Goal: Information Seeking & Learning: Learn about a topic

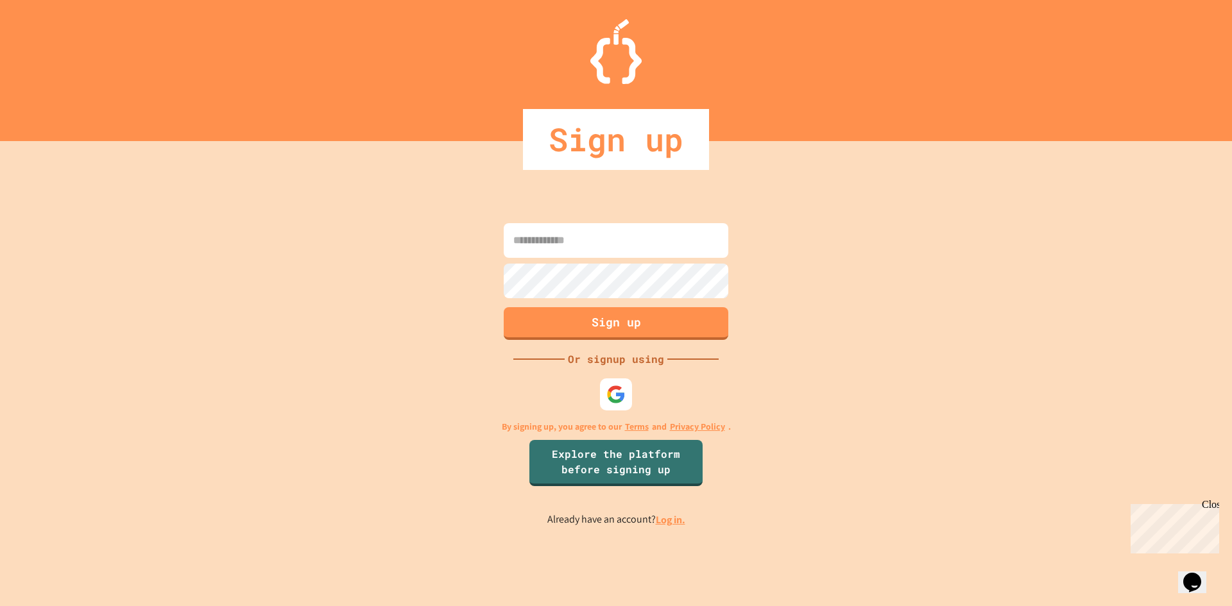
click at [583, 246] on input at bounding box center [616, 240] width 224 height 35
click at [618, 391] on img at bounding box center [615, 394] width 21 height 21
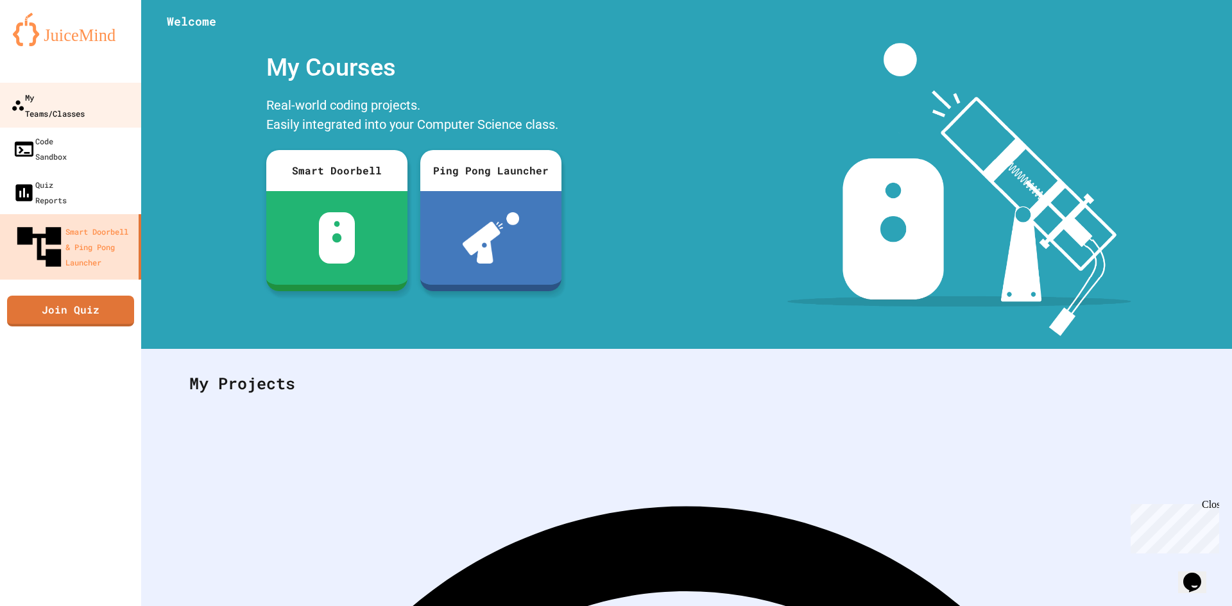
click at [85, 98] on div "My Teams/Classes" at bounding box center [48, 104] width 74 height 31
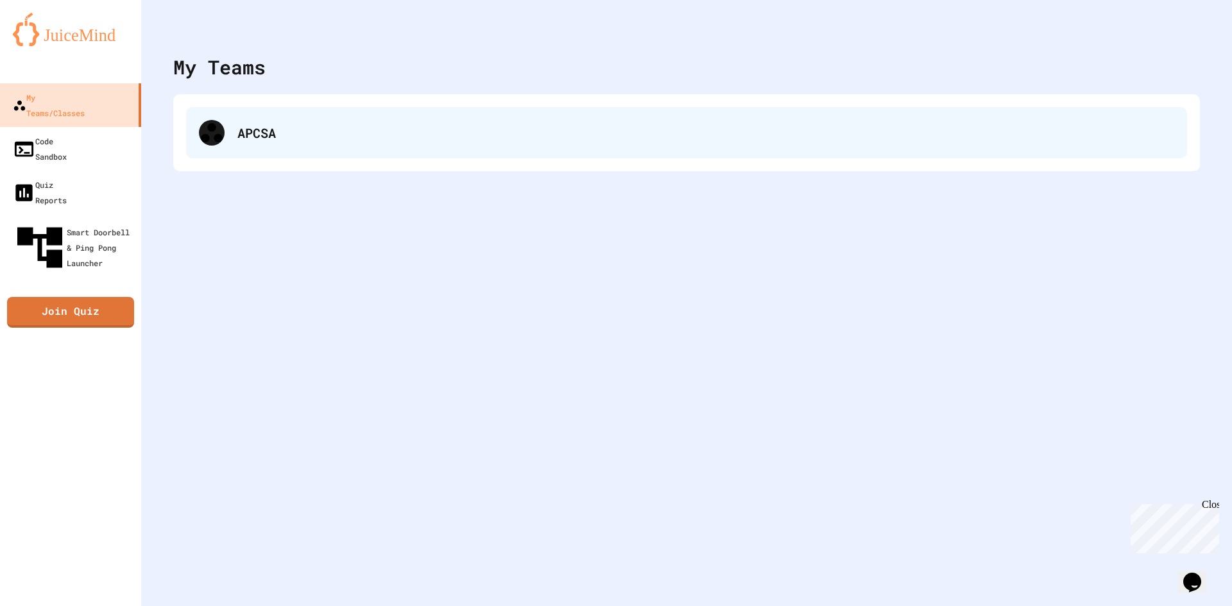
click at [362, 112] on div "APCSA" at bounding box center [686, 132] width 1001 height 51
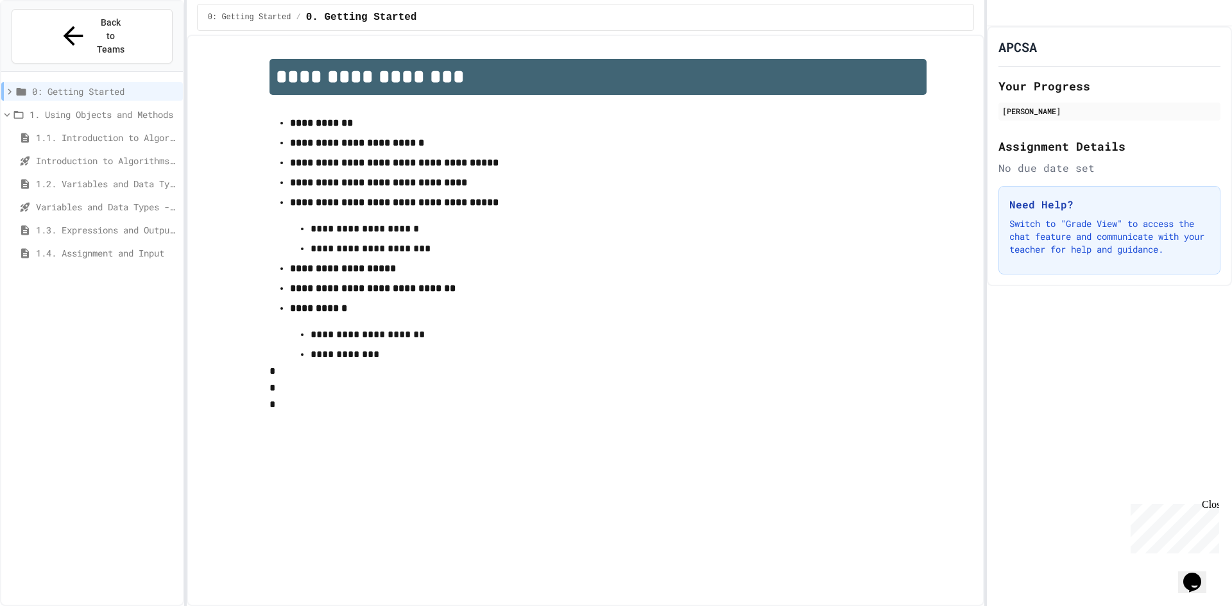
click at [125, 244] on div "1.4. Assignment and Input" at bounding box center [92, 253] width 182 height 19
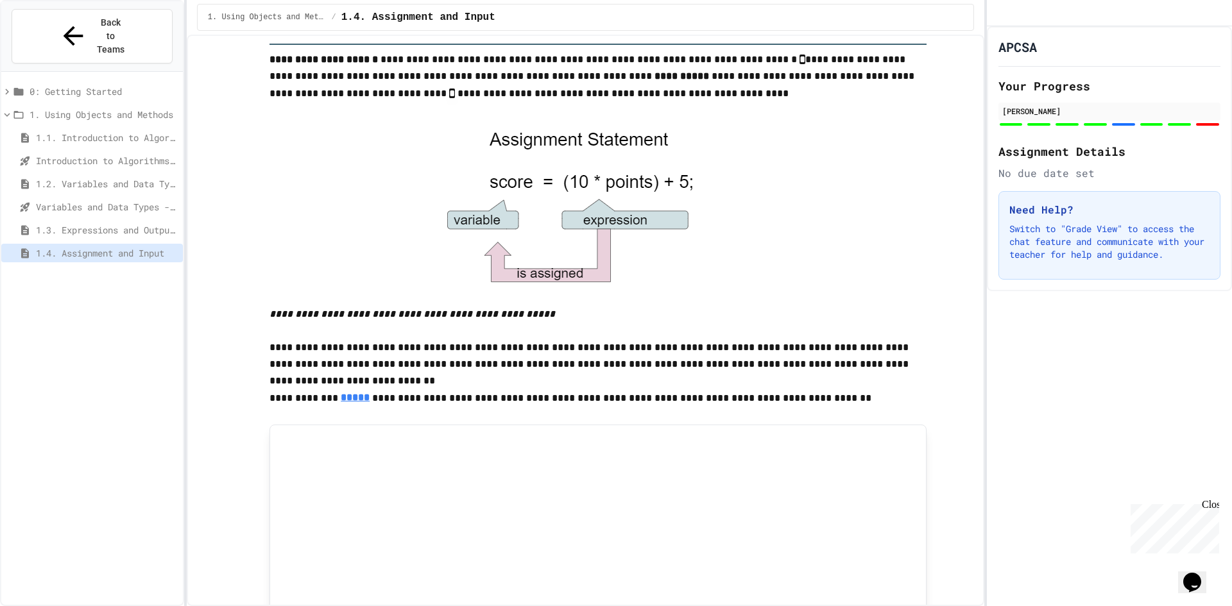
scroll to position [64, 0]
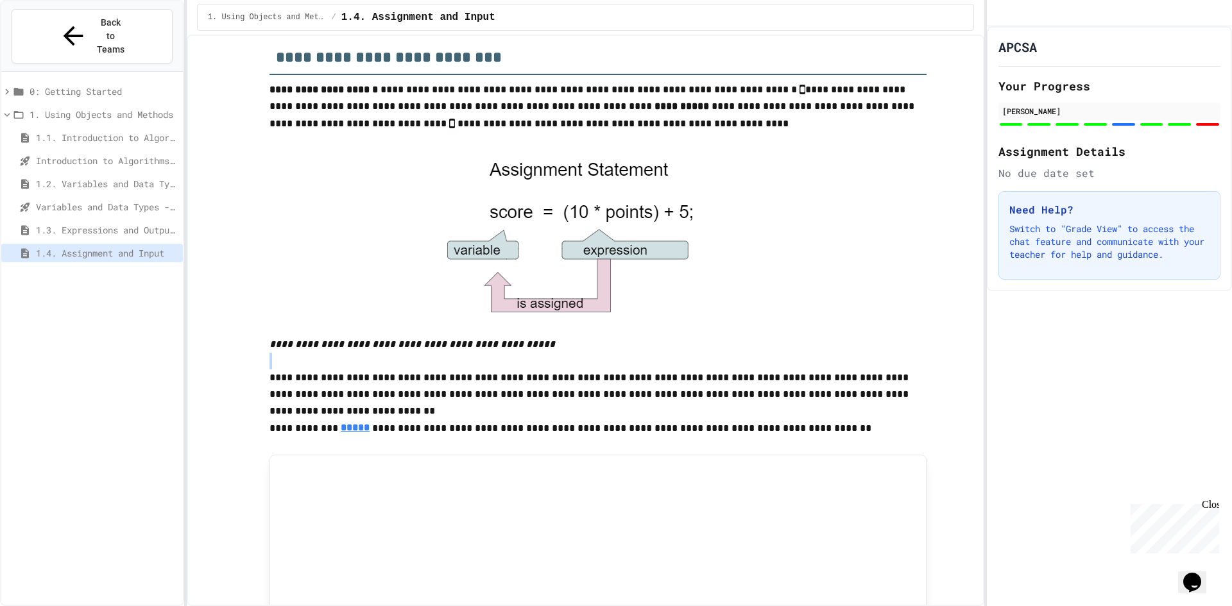
drag, startPoint x: 718, startPoint y: 352, endPoint x: 566, endPoint y: 355, distance: 151.4
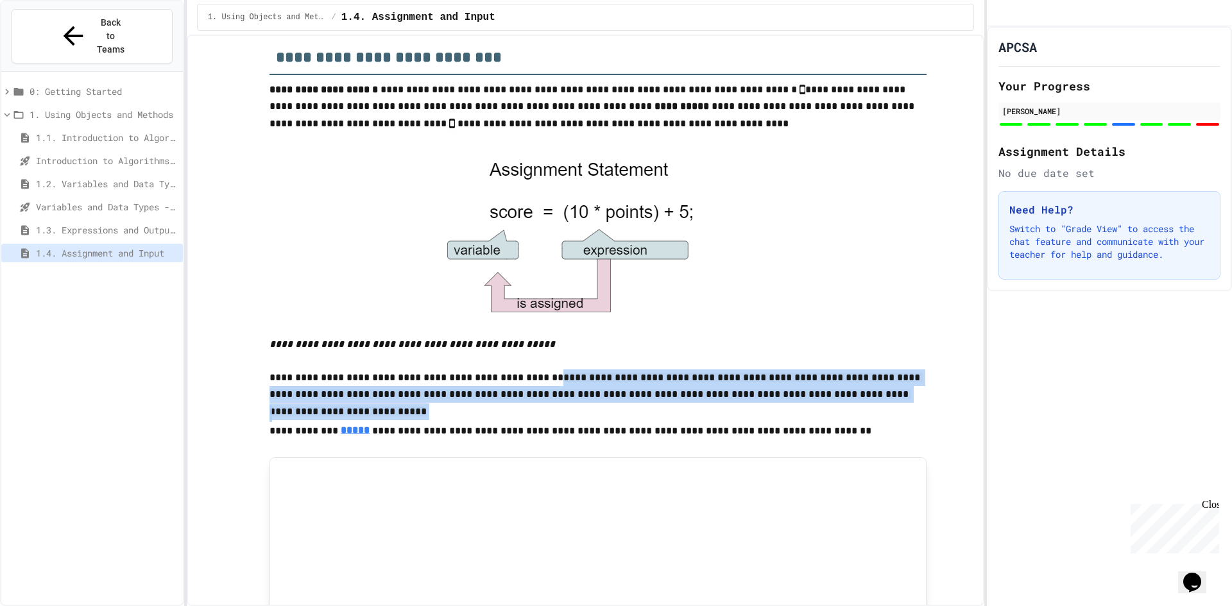
drag, startPoint x: 524, startPoint y: 378, endPoint x: 697, endPoint y: 382, distance: 172.6
click at [600, 377] on span "**********" at bounding box center [595, 395] width 653 height 44
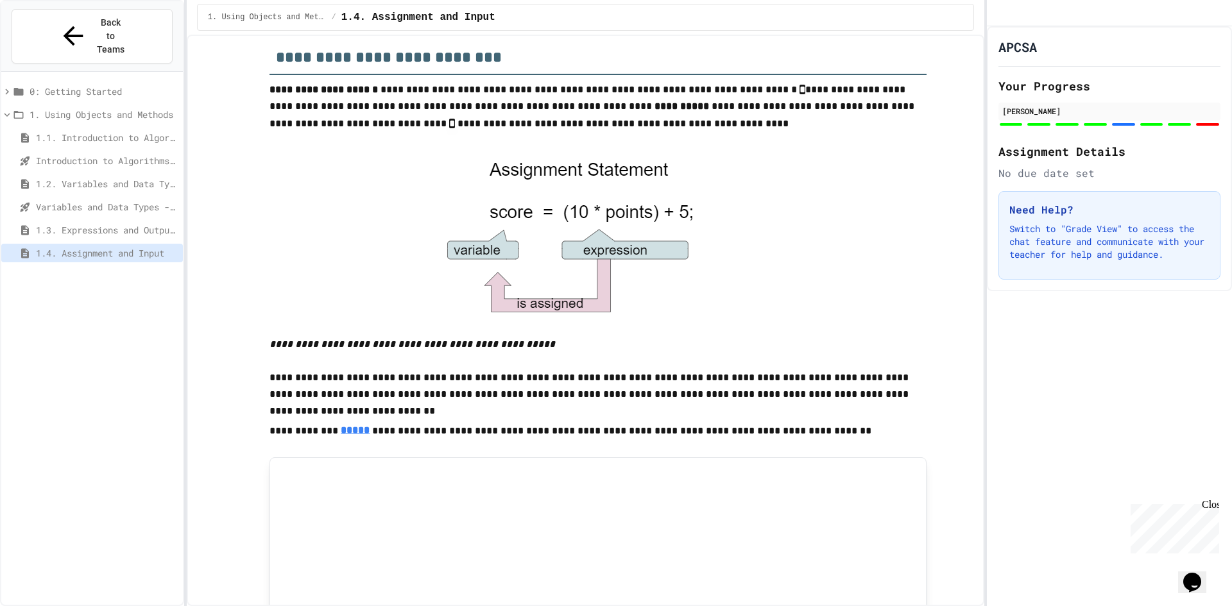
click at [476, 380] on p "**********" at bounding box center [597, 379] width 657 height 53
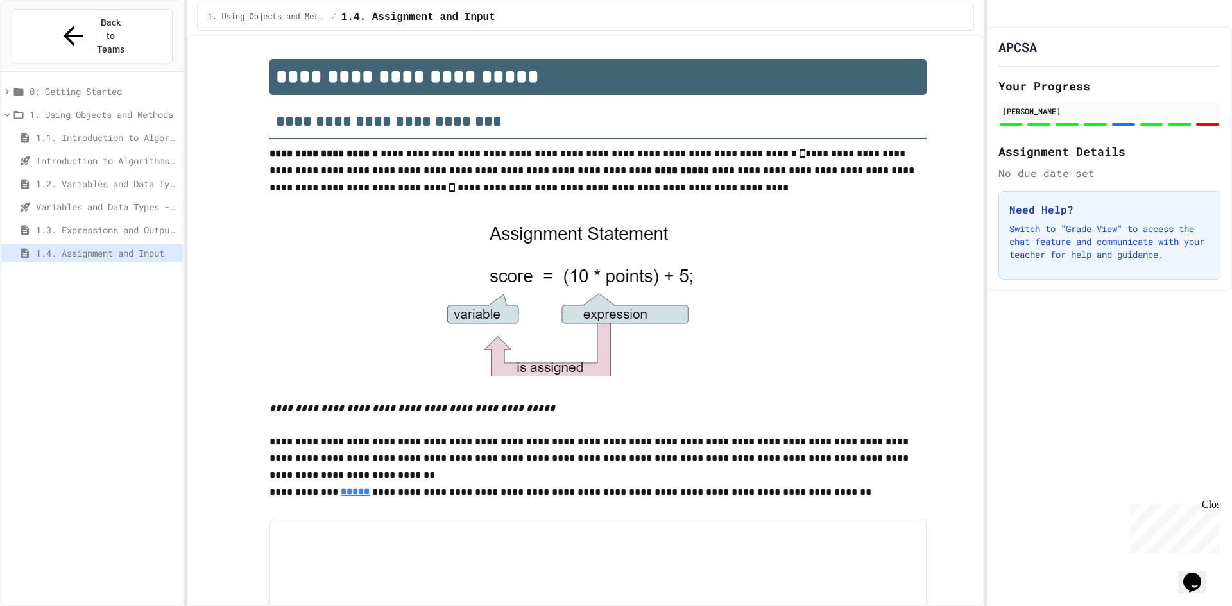
scroll to position [593, 0]
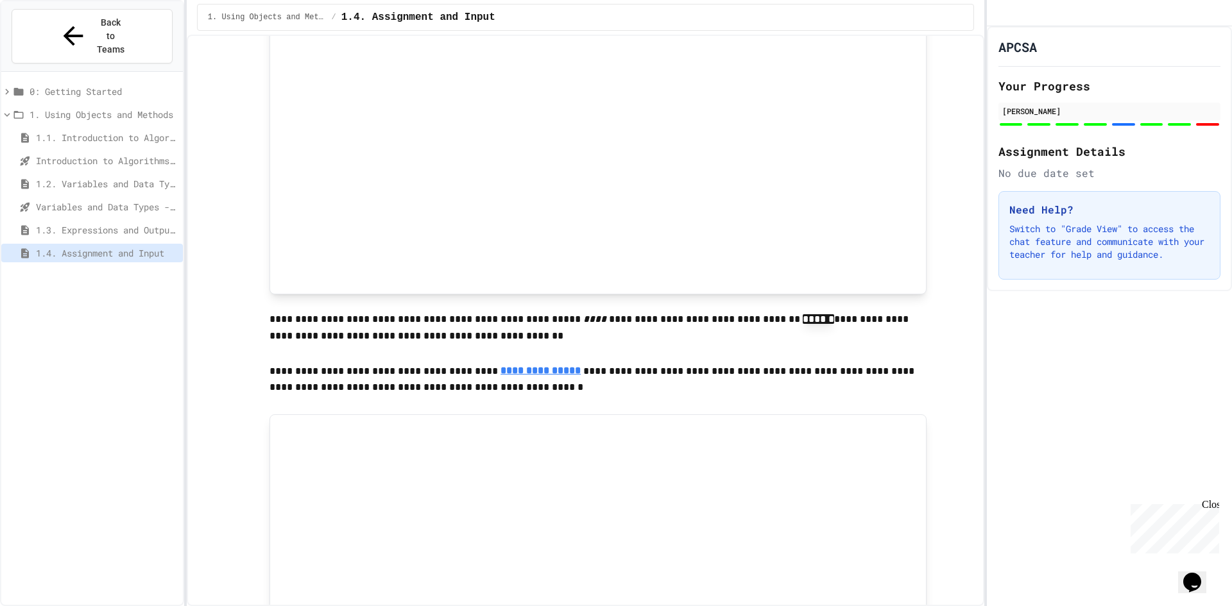
click at [638, 316] on p "**********" at bounding box center [597, 328] width 657 height 35
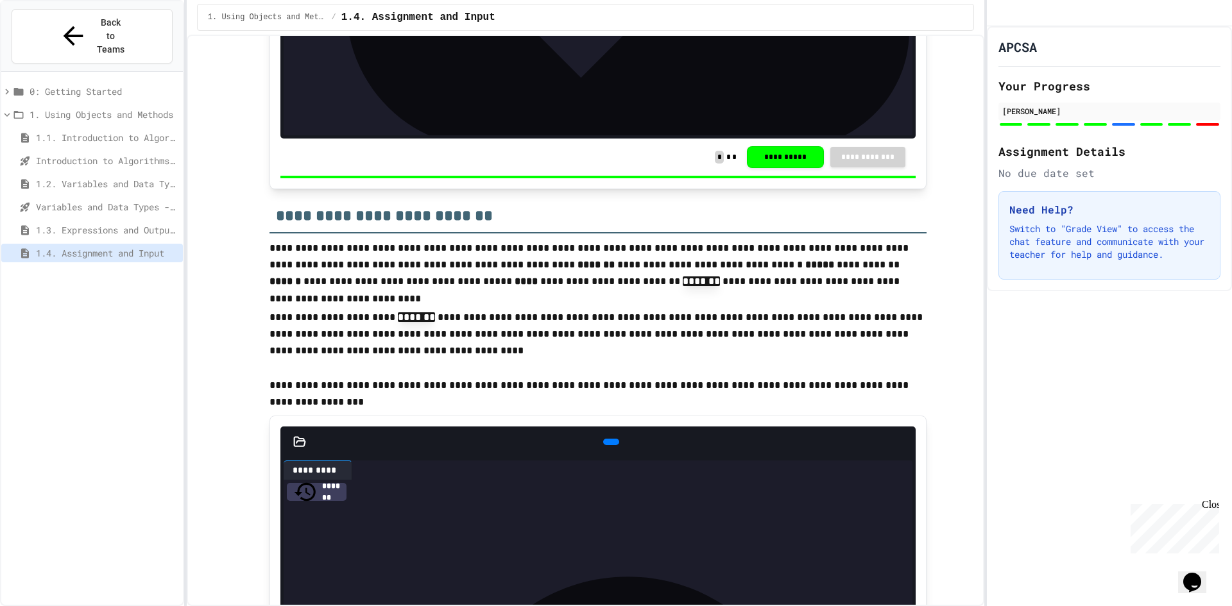
scroll to position [3736, 0]
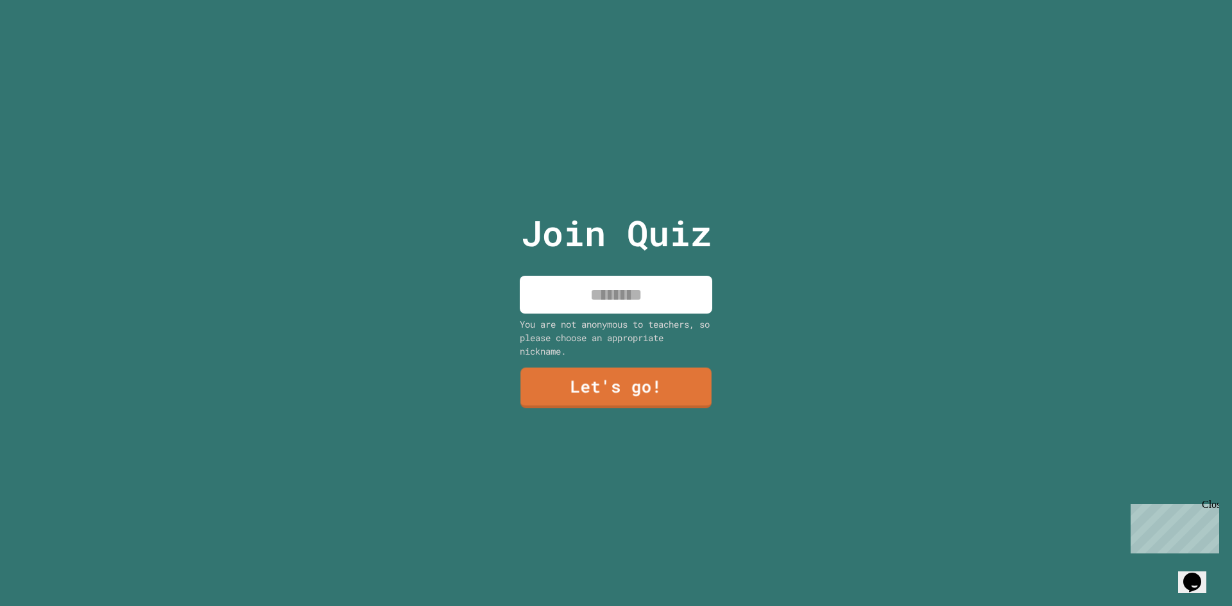
click at [670, 292] on input at bounding box center [616, 295] width 192 height 38
type input "*****"
click at [667, 366] on link "Let's go!" at bounding box center [615, 387] width 177 height 42
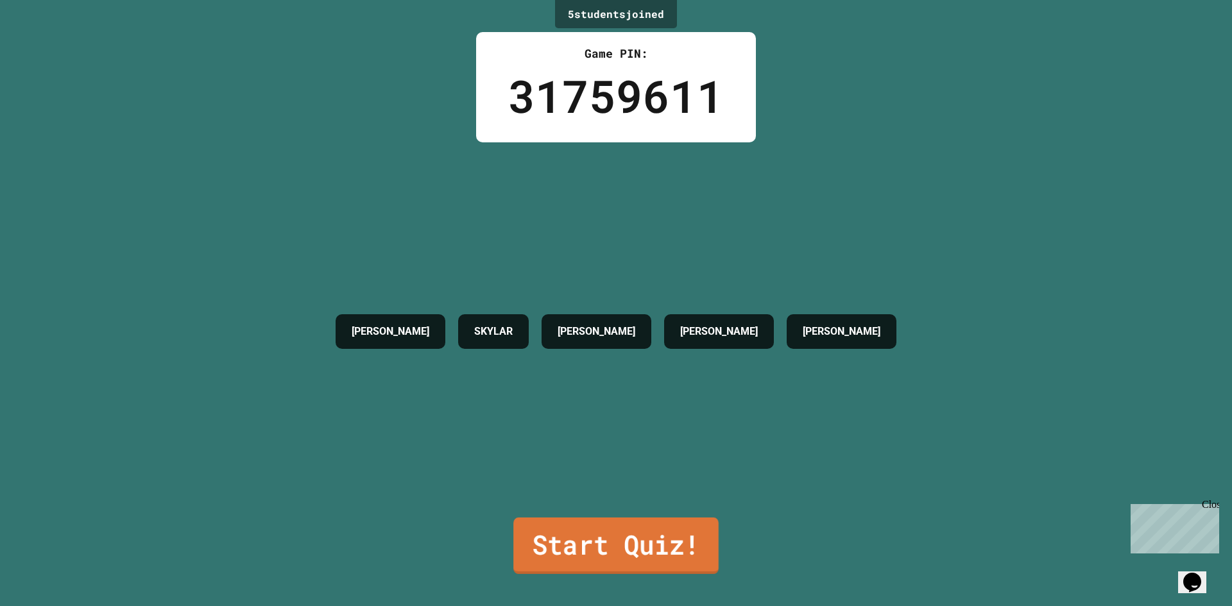
click at [601, 546] on link "Start Quiz!" at bounding box center [615, 546] width 205 height 56
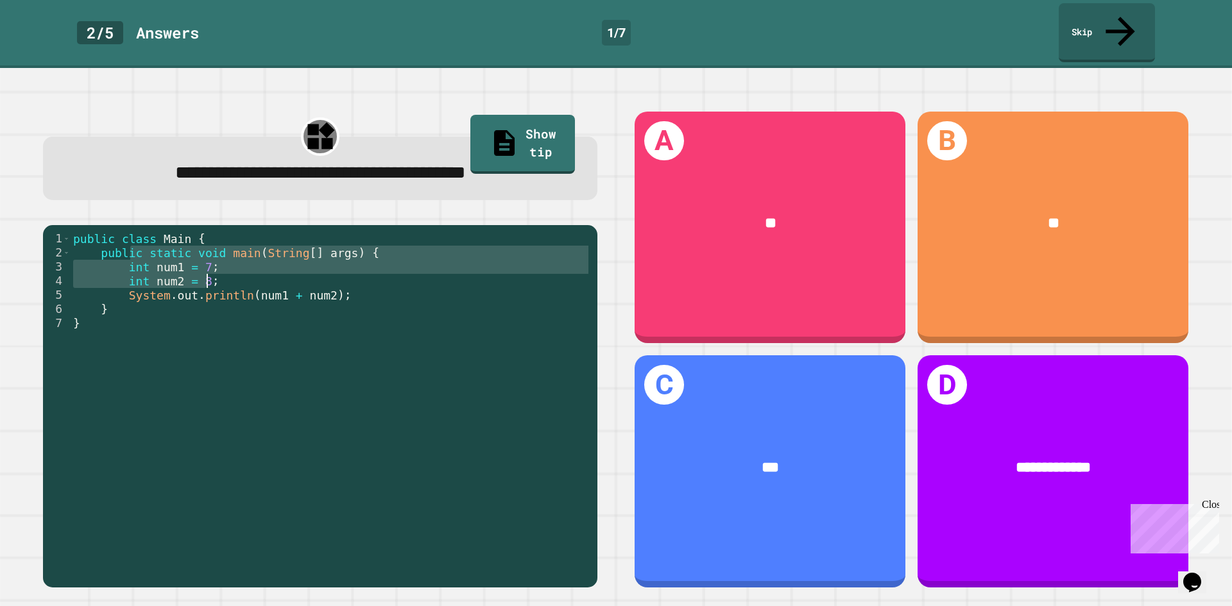
drag, startPoint x: 133, startPoint y: 220, endPoint x: 291, endPoint y: 270, distance: 164.9
click at [291, 270] on div "public class Main { public static void main ( String [ ] args ) { int num1 = 7 …" at bounding box center [331, 415] width 520 height 367
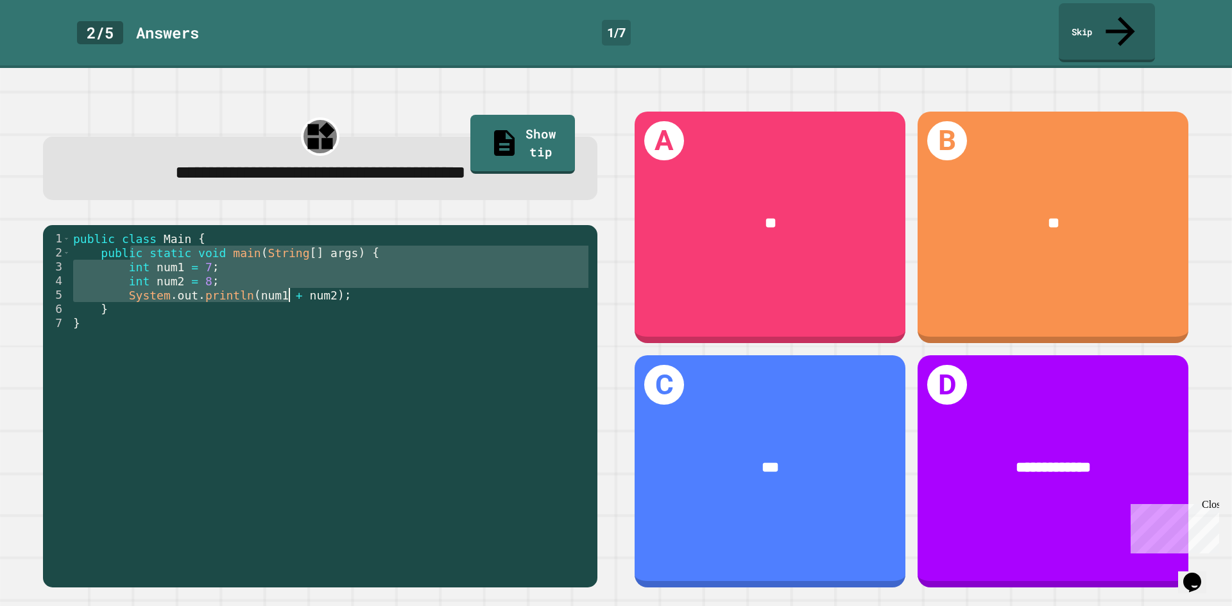
click at [185, 232] on div "public class Main { public static void main ( String [ ] args ) { int num1 = 7 …" at bounding box center [331, 401] width 520 height 339
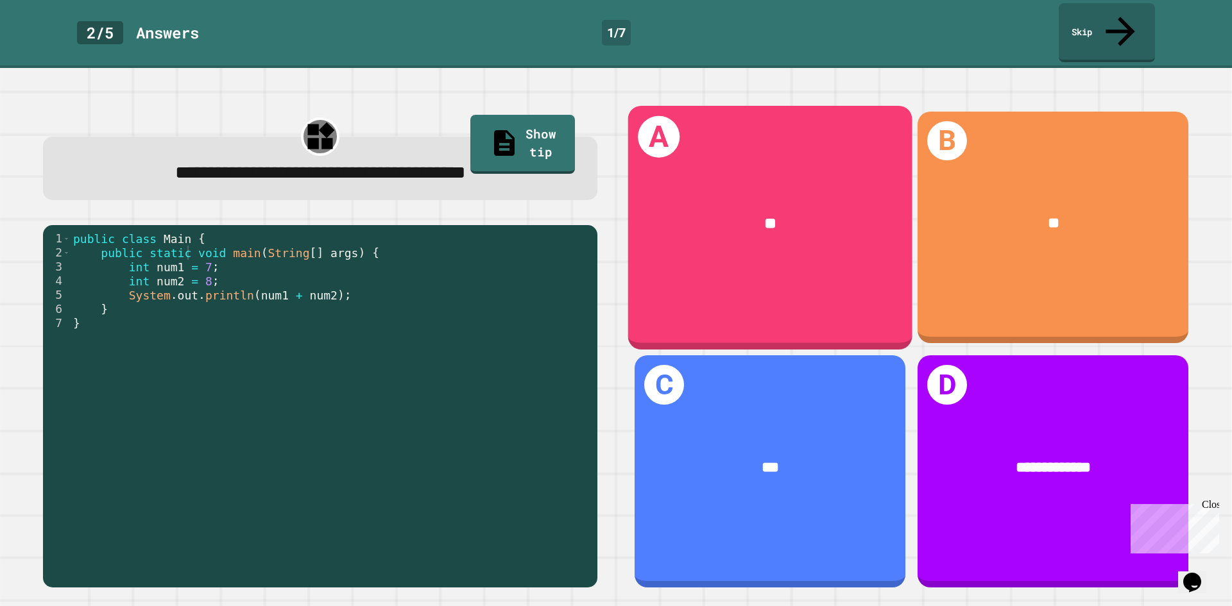
click at [840, 263] on div "A **" at bounding box center [770, 228] width 284 height 244
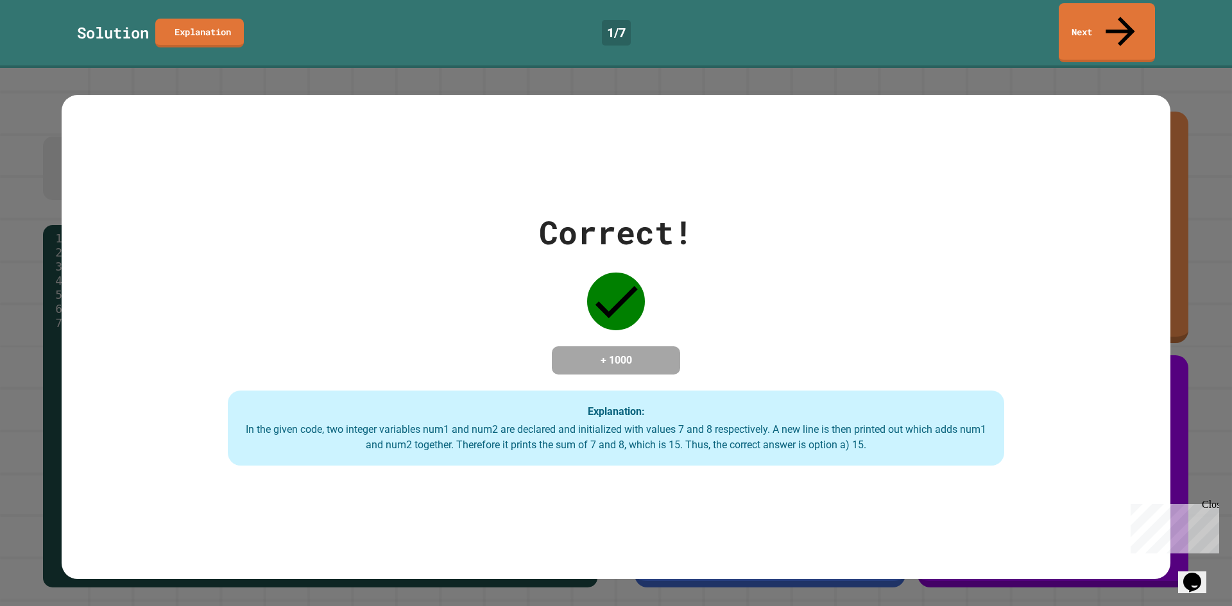
click at [761, 275] on div "Correct! + 1000 Explanation: In the given code, two integer variables num1 and …" at bounding box center [616, 337] width 1108 height 258
click at [1071, 21] on link "Next" at bounding box center [1106, 31] width 88 height 62
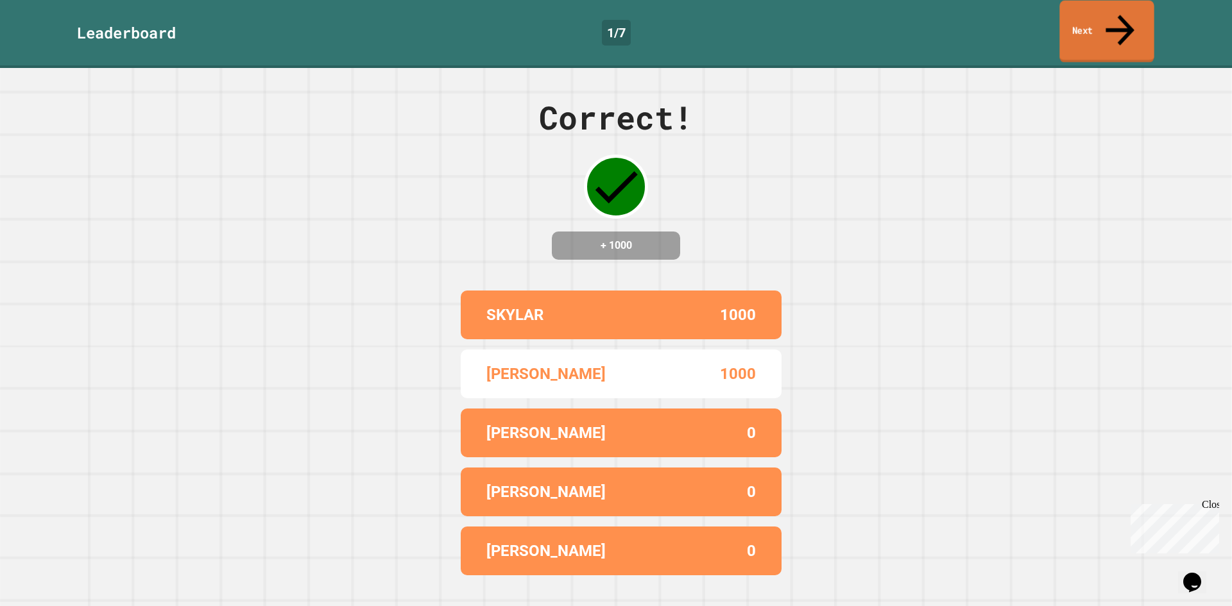
click at [1110, 25] on link "Next" at bounding box center [1106, 32] width 94 height 62
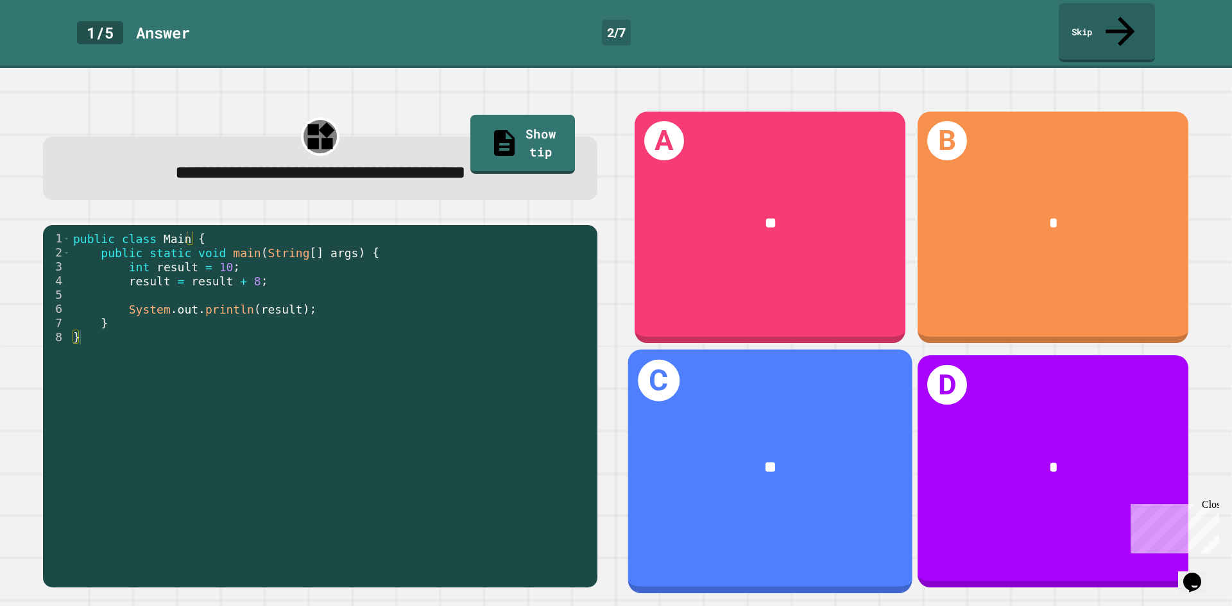
click at [849, 459] on div "**" at bounding box center [769, 468] width 221 height 24
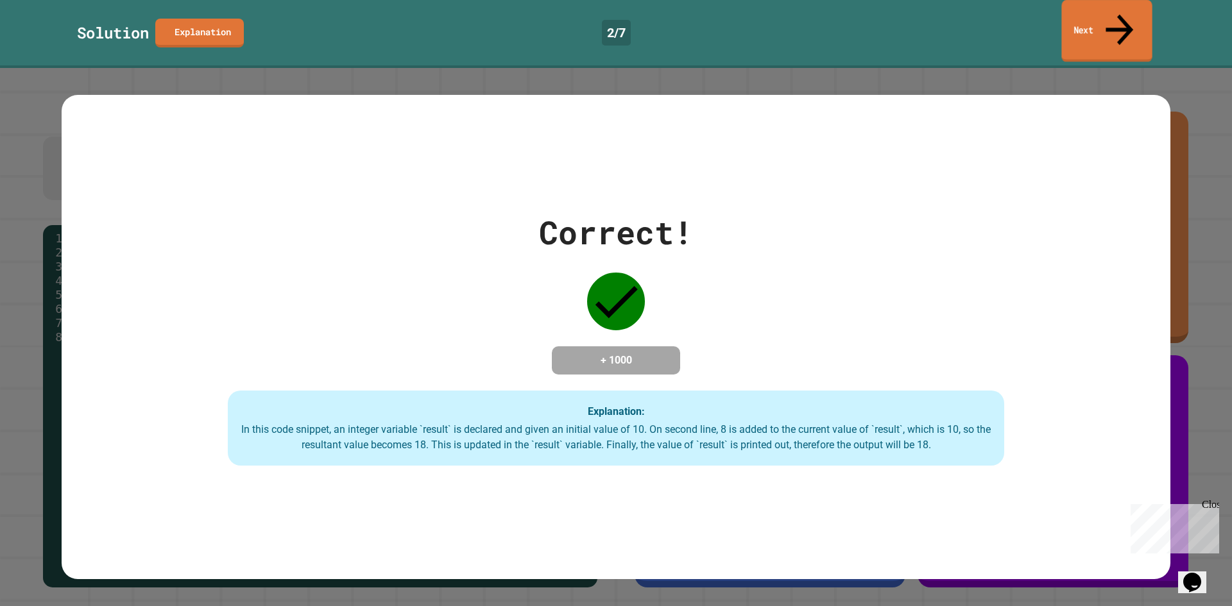
click at [1138, 15] on link "Next" at bounding box center [1106, 31] width 90 height 62
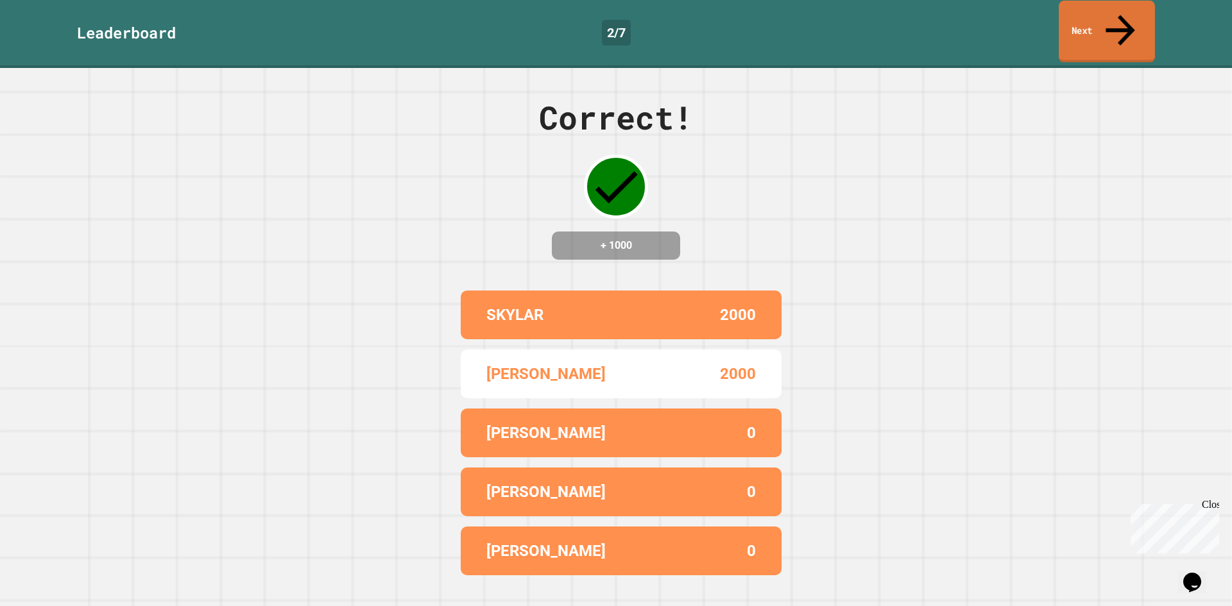
click at [1090, 11] on link "Next" at bounding box center [1106, 32] width 96 height 62
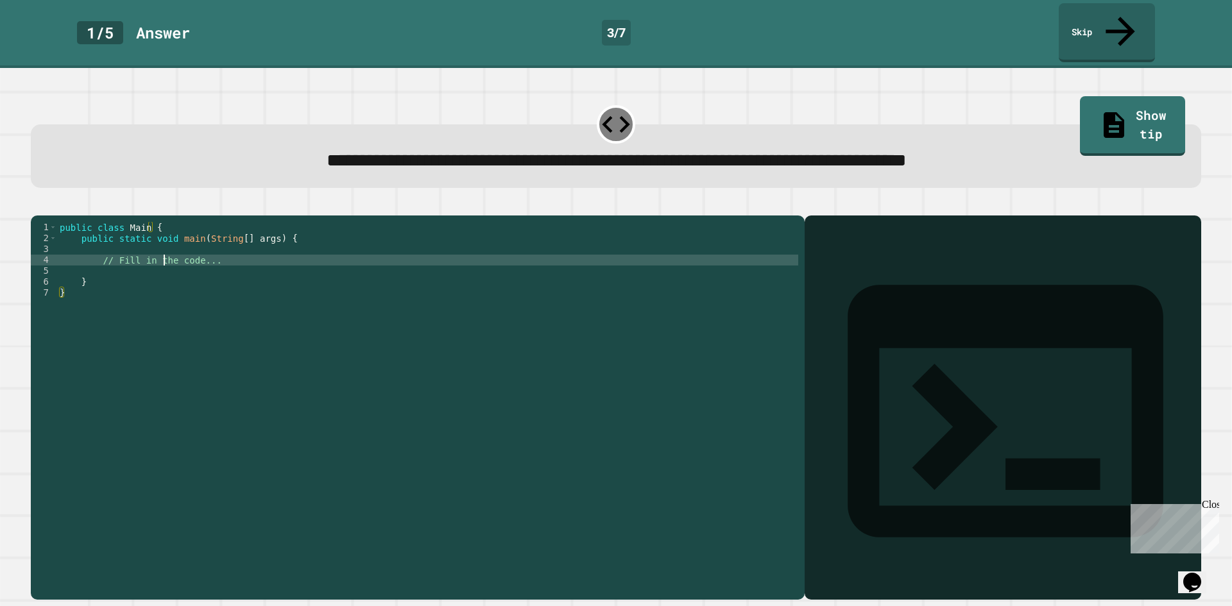
click at [163, 252] on div "public class Main { public static void main ( String [ ] args ) { // Fill in th…" at bounding box center [427, 407] width 741 height 371
click at [171, 256] on div "public class Main { public static void main ( String [ ] args ) { // Fill in th…" at bounding box center [427, 407] width 741 height 371
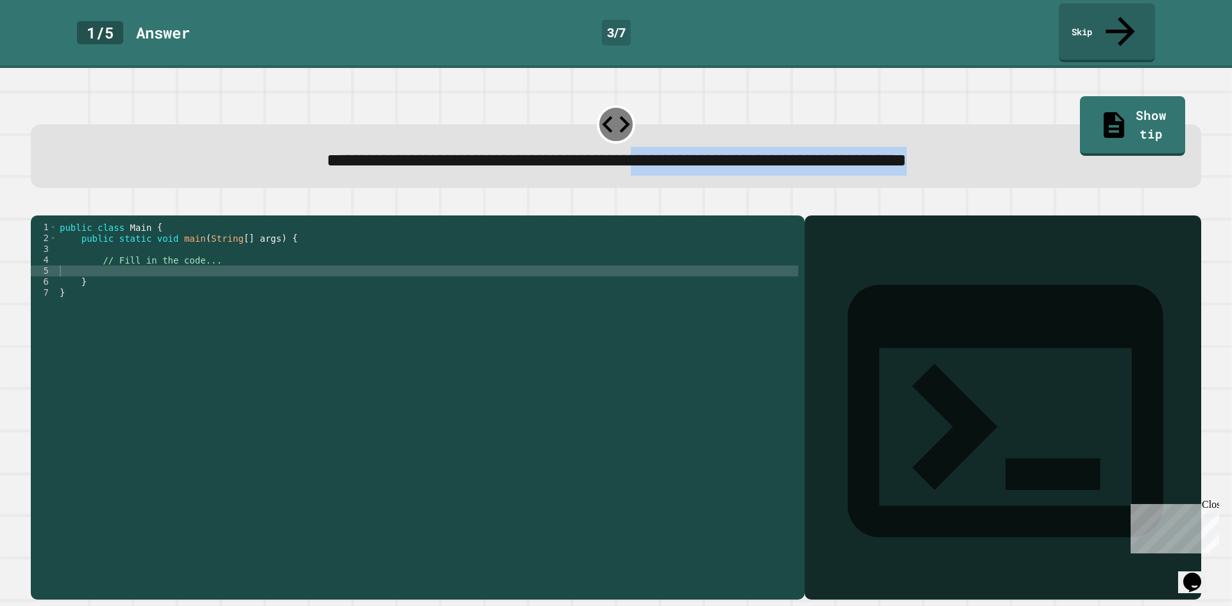
drag, startPoint x: 632, startPoint y: 142, endPoint x: 1010, endPoint y: 178, distance: 379.6
click at [1079, 157] on div "**********" at bounding box center [616, 155] width 1170 height 63
click at [437, 257] on div "public class Main { public static void main ( String [ ] args ) { // Fill in th…" at bounding box center [427, 407] width 741 height 371
click at [419, 258] on div "public class Main { public static void main ( String [ ] args ) { // Fill in th…" at bounding box center [427, 407] width 741 height 371
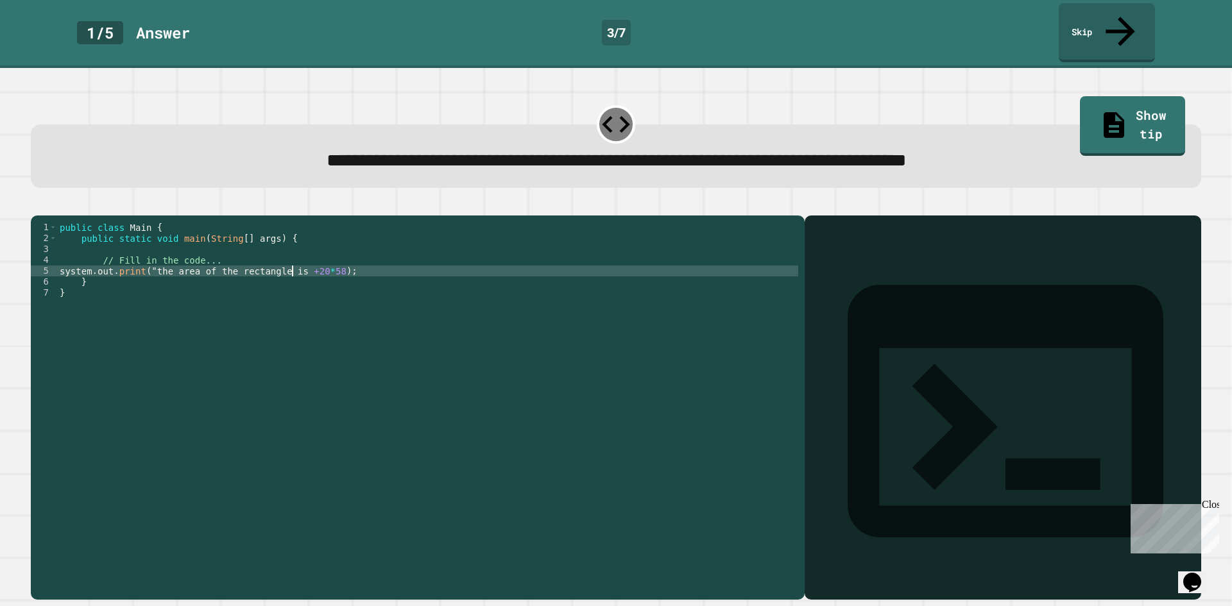
scroll to position [0, 17]
click at [37, 205] on icon "button" at bounding box center [37, 205] width 0 height 0
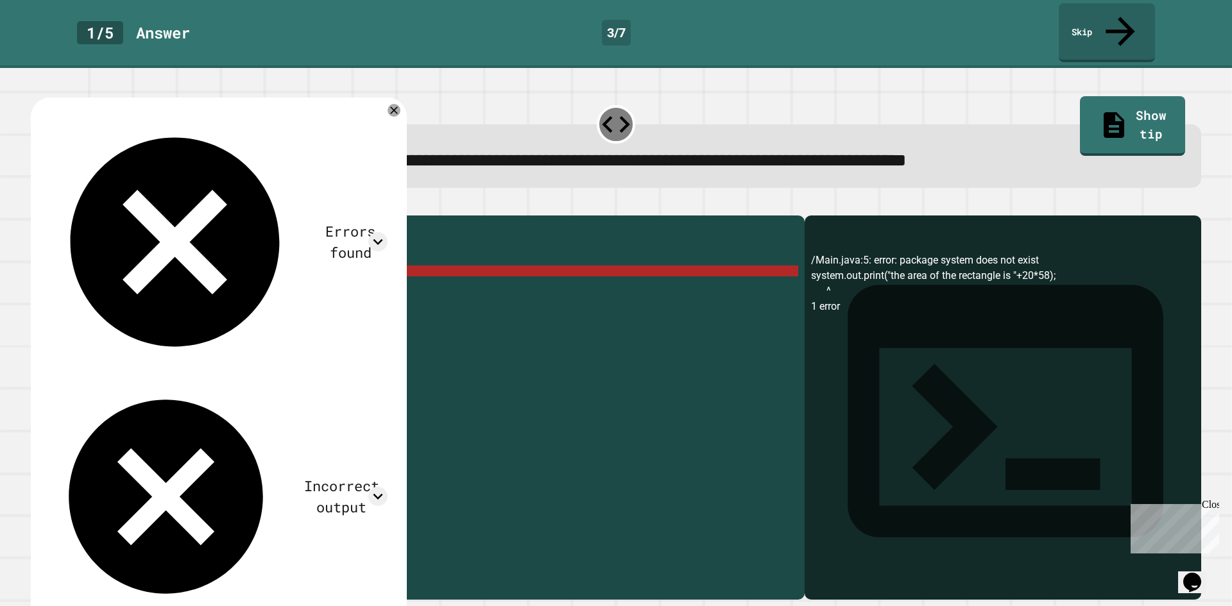
click at [64, 261] on div "public class Main { public static void main ( String [ ] args ) { // Fill in th…" at bounding box center [427, 407] width 741 height 371
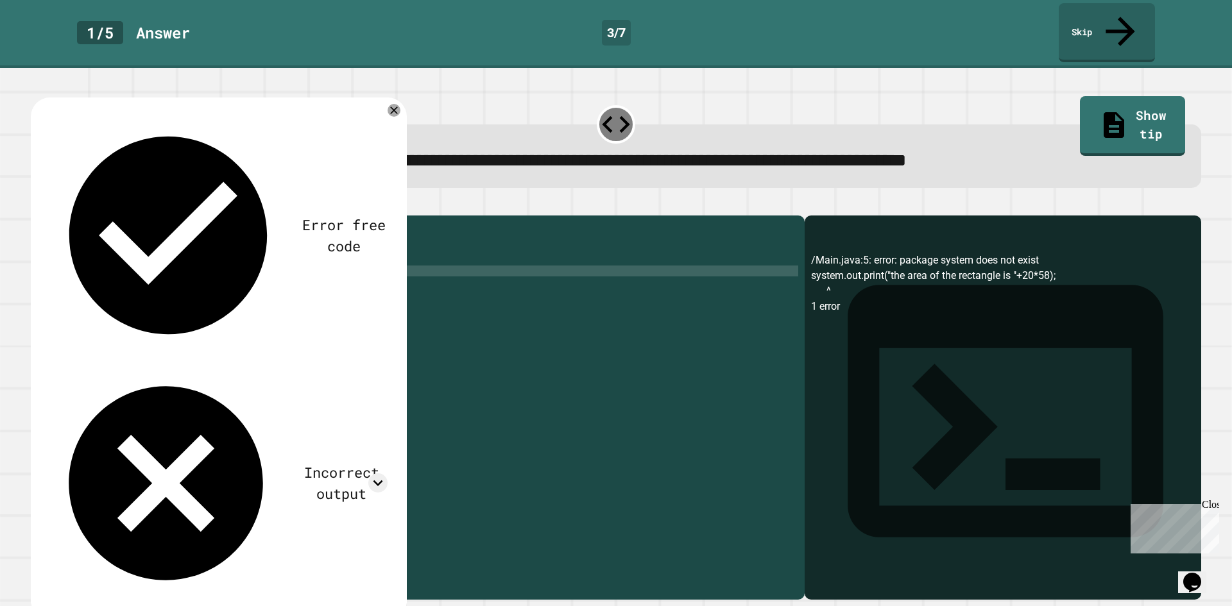
scroll to position [0, 0]
click at [37, 205] on button "button" at bounding box center [37, 205] width 0 height 0
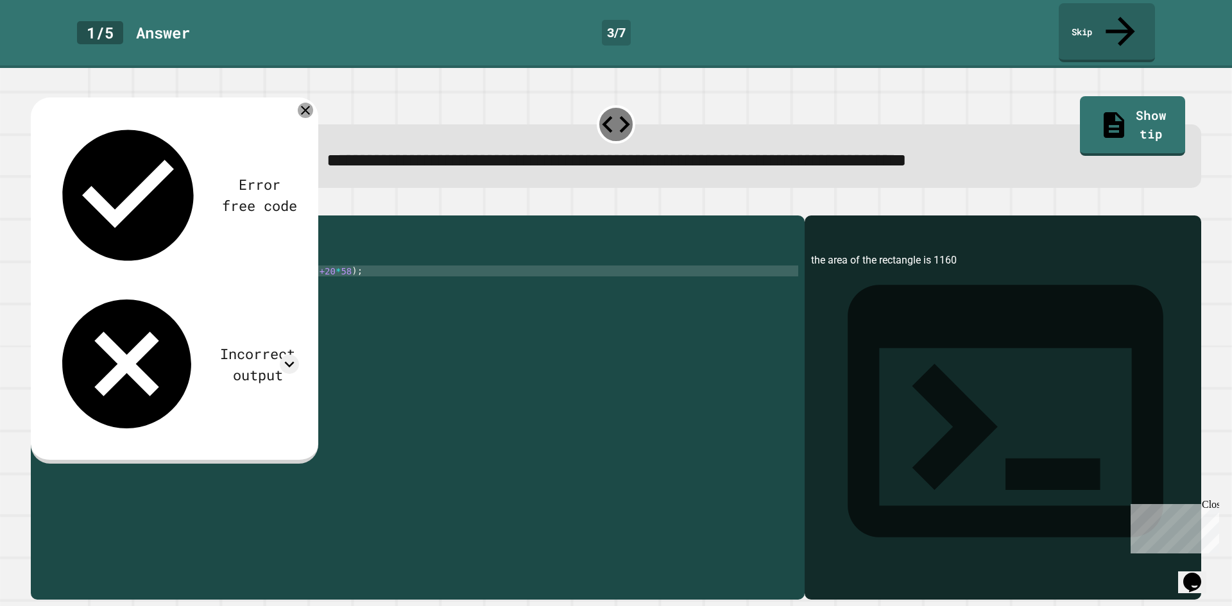
click at [313, 103] on icon at bounding box center [305, 110] width 15 height 15
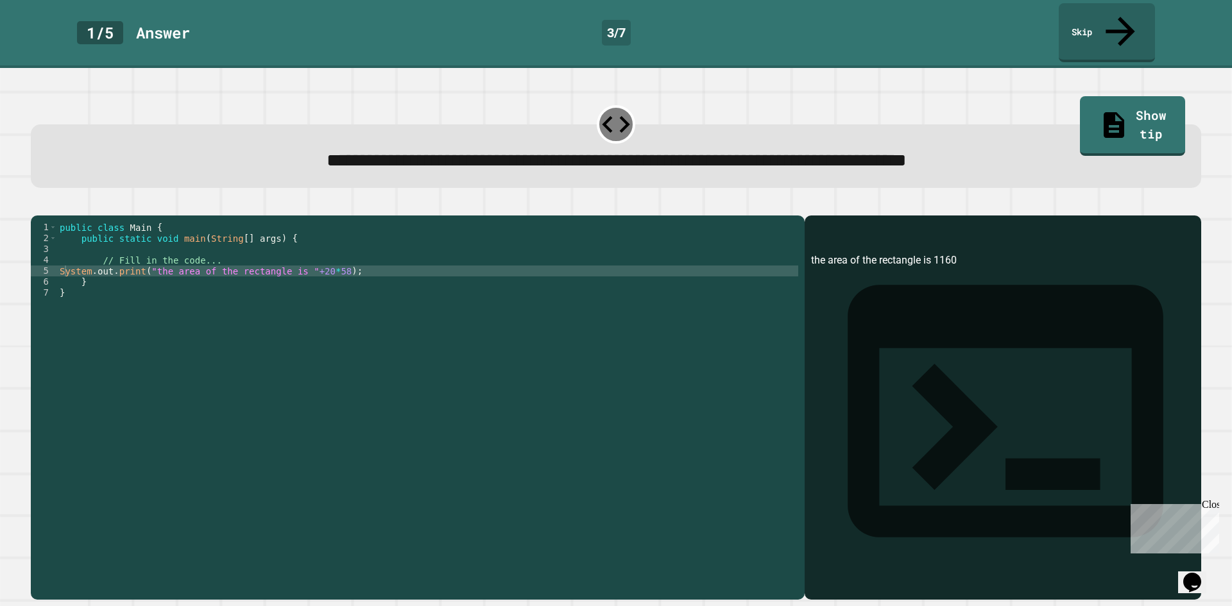
drag, startPoint x: 254, startPoint y: 146, endPoint x: 310, endPoint y: 142, distance: 56.0
click at [258, 147] on div "**********" at bounding box center [616, 161] width 1124 height 28
click at [303, 262] on div "public class Main { public static void main ( String [ ] args ) { // Fill in th…" at bounding box center [427, 407] width 741 height 371
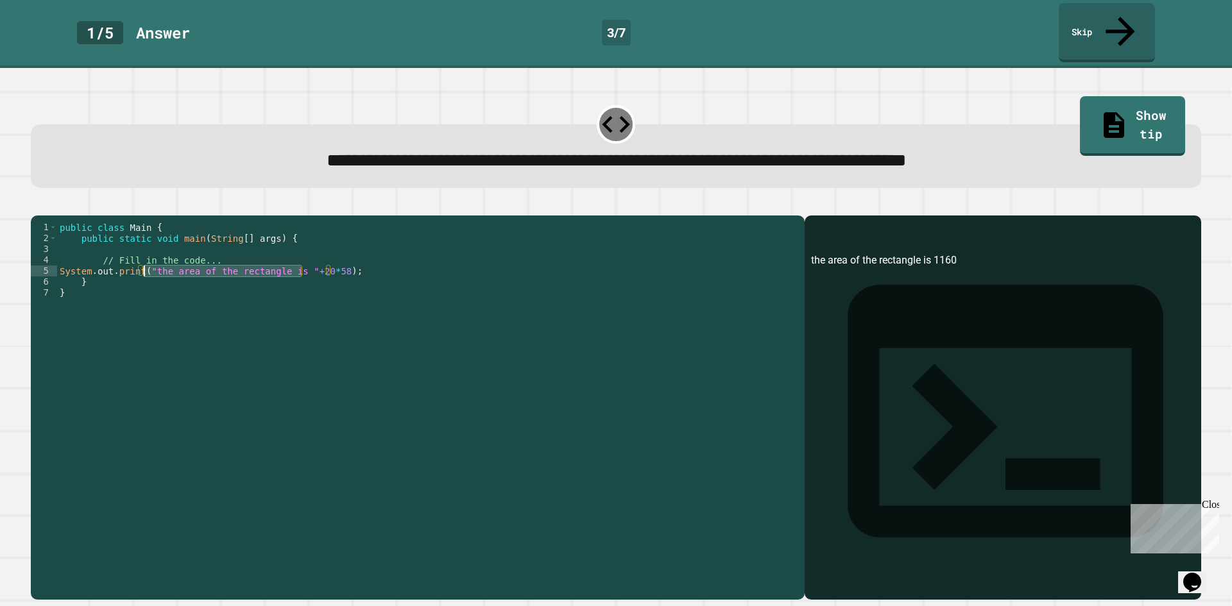
drag, startPoint x: 303, startPoint y: 262, endPoint x: 144, endPoint y: 260, distance: 159.1
click at [144, 260] on div "public class Main { public static void main ( String [ ] args ) { // Fill in th…" at bounding box center [427, 407] width 741 height 371
type textarea "**********"
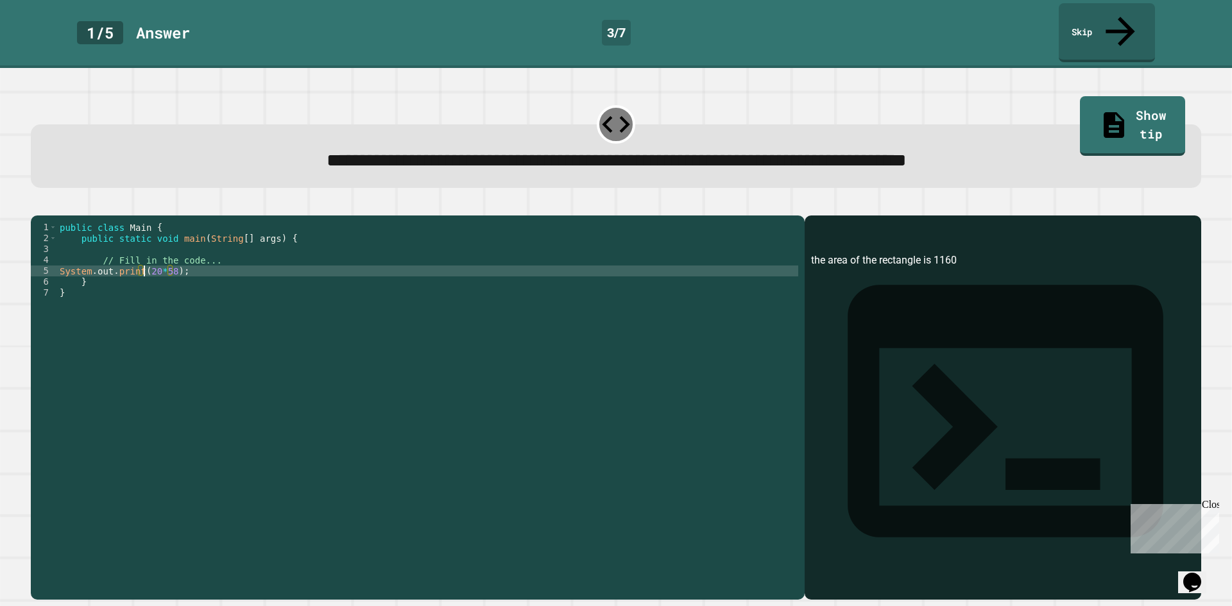
click at [35, 200] on div at bounding box center [616, 207] width 1170 height 15
click at [49, 208] on icon "button" at bounding box center [45, 212] width 7 height 9
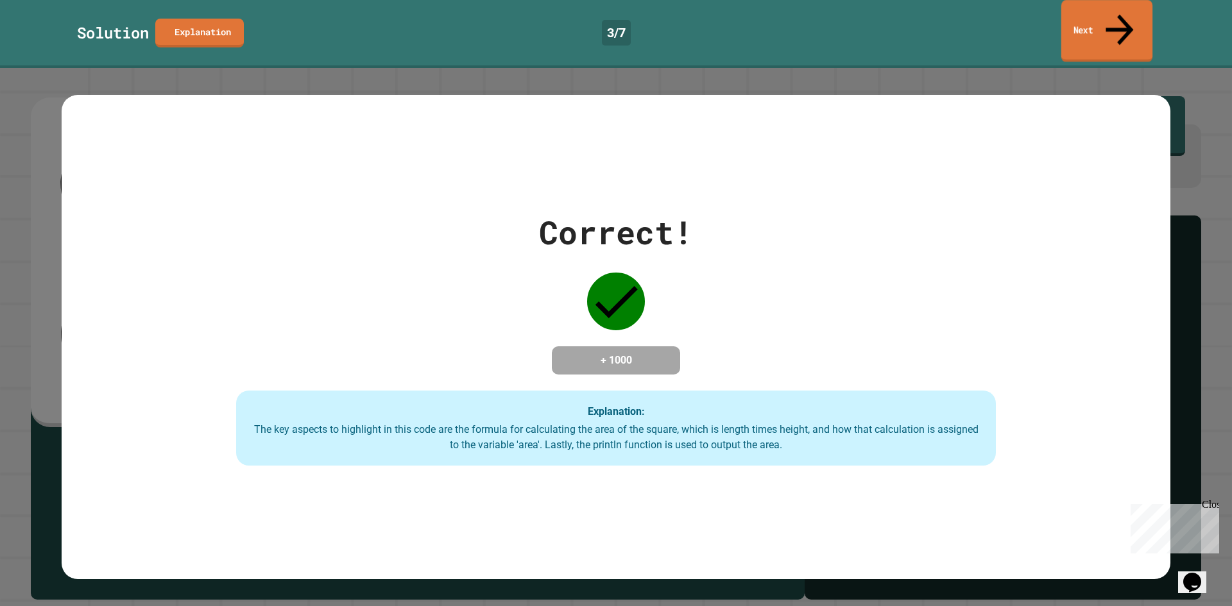
click at [1110, 28] on link "Next" at bounding box center [1106, 31] width 91 height 62
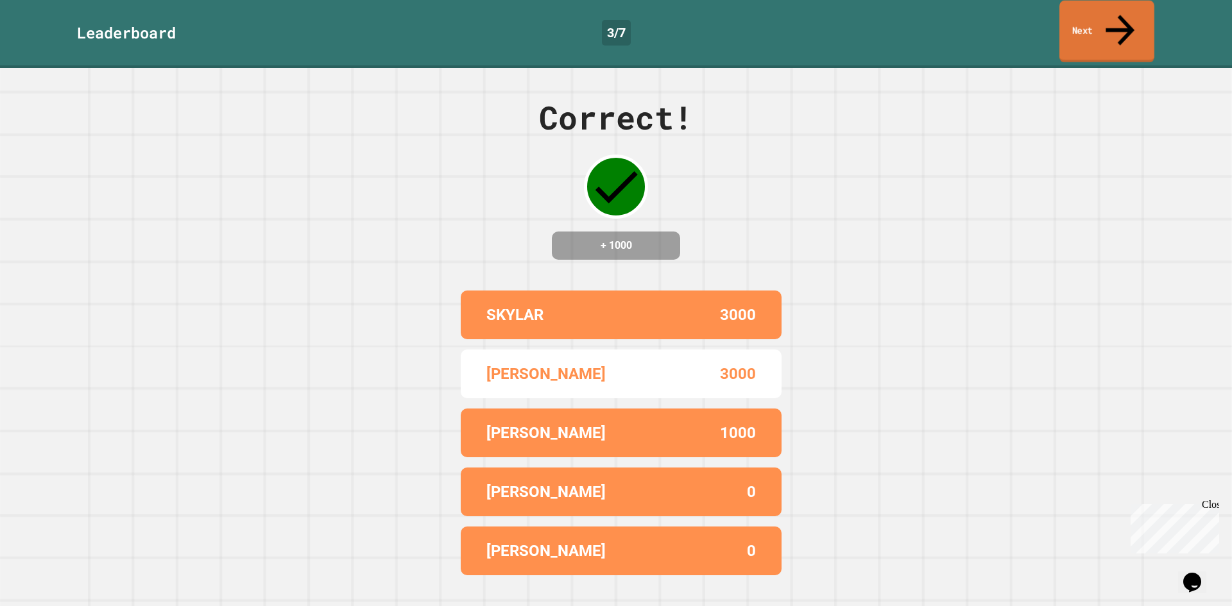
click at [1111, 15] on link "Next" at bounding box center [1106, 32] width 95 height 62
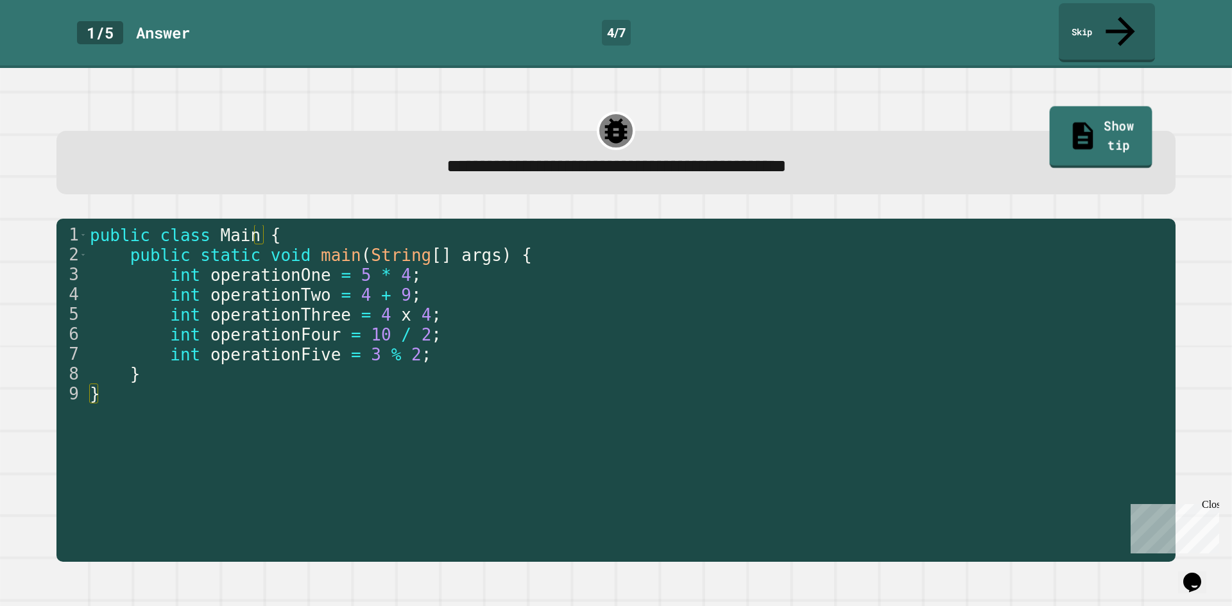
click at [1053, 114] on link "Show tip" at bounding box center [1100, 137] width 103 height 62
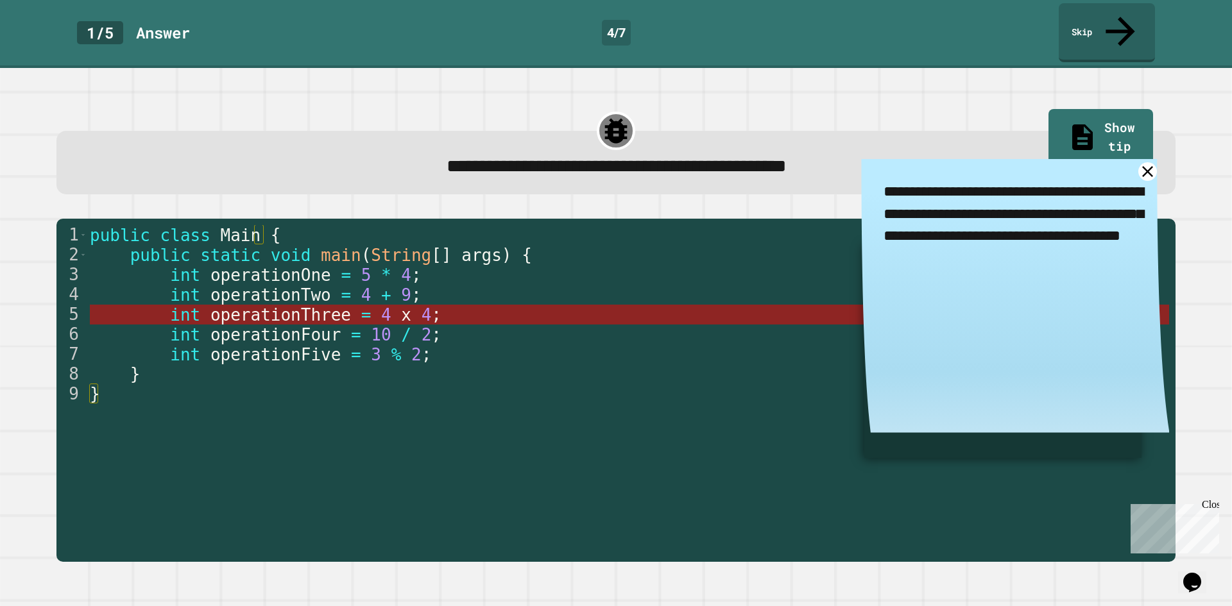
click at [401, 305] on span "x" at bounding box center [406, 314] width 10 height 19
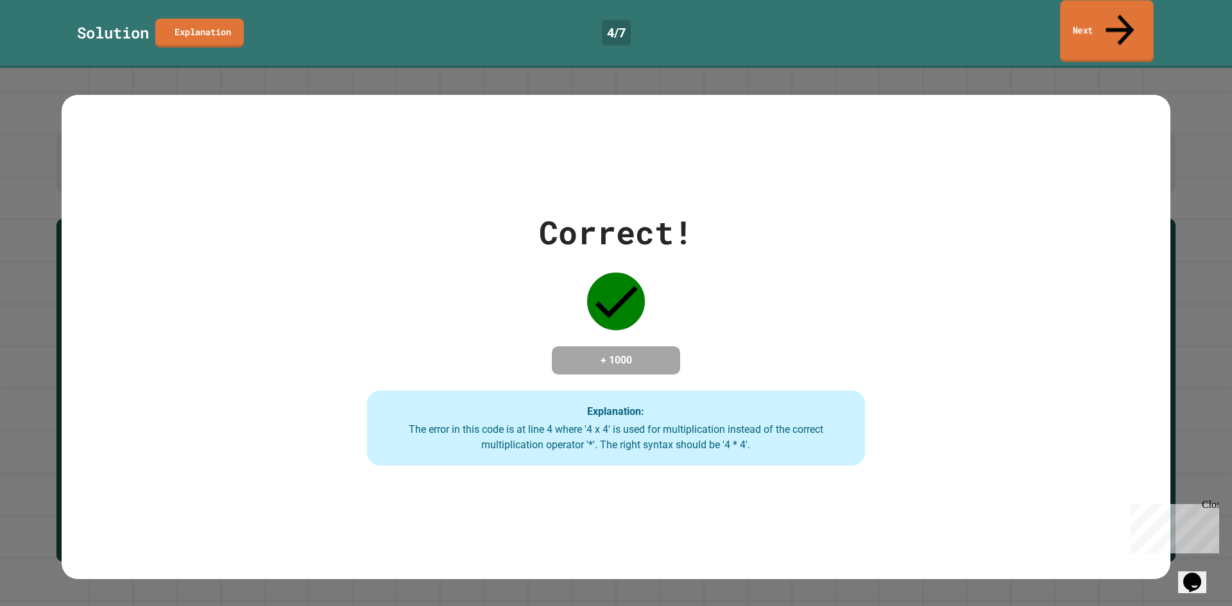
click at [1071, 5] on link "Next" at bounding box center [1107, 31] width 94 height 62
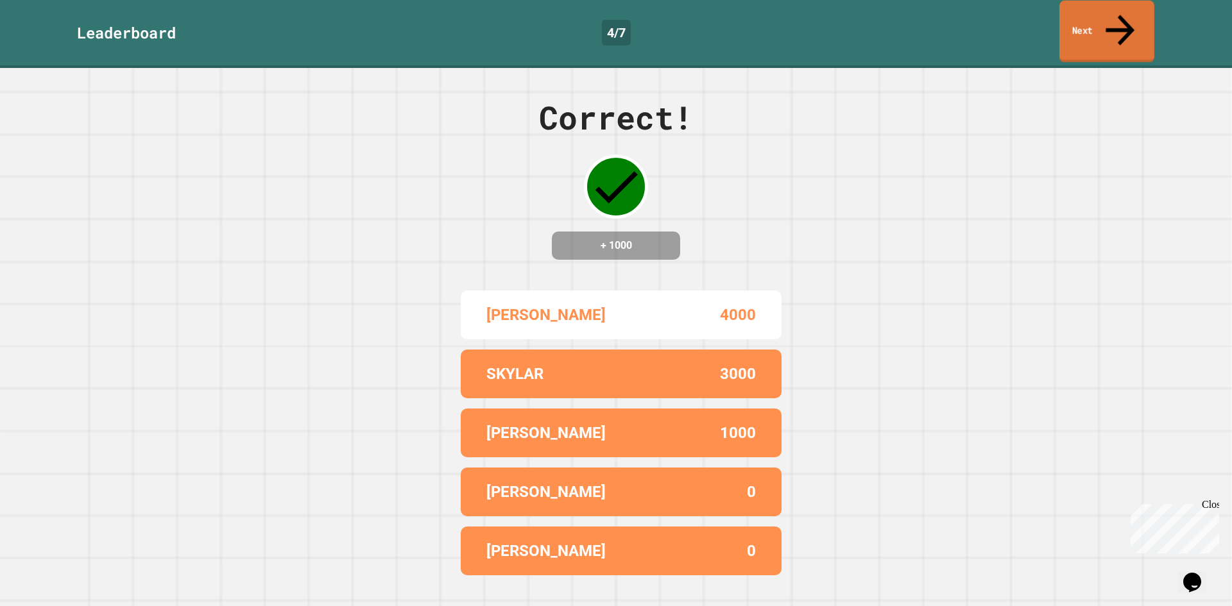
click at [1098, 15] on link "Next" at bounding box center [1106, 32] width 95 height 62
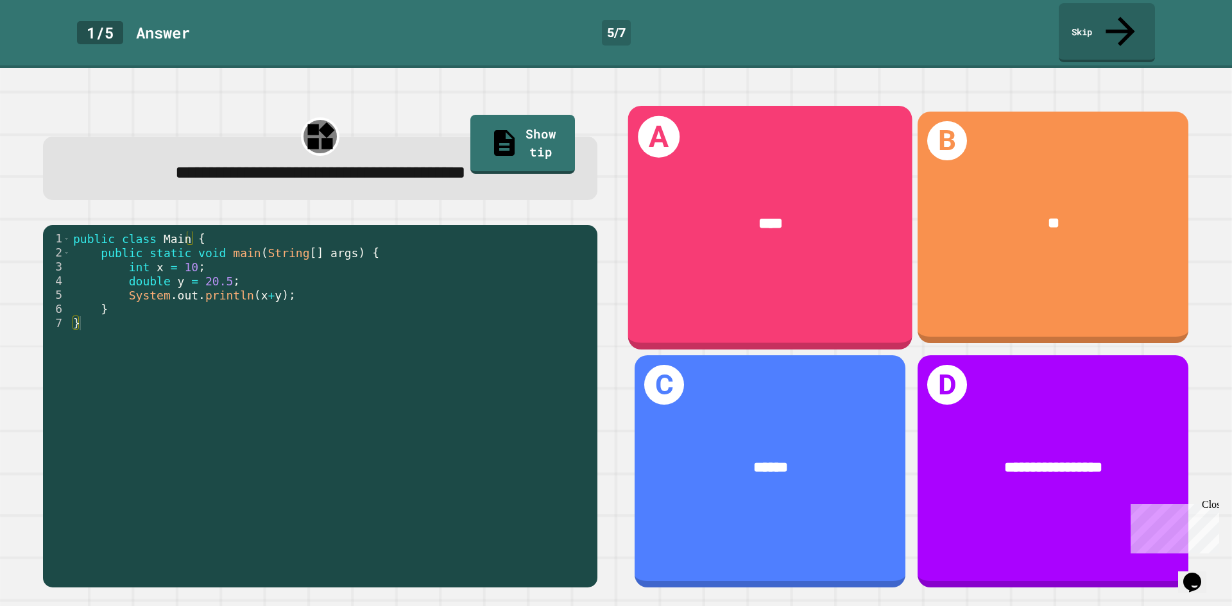
click at [702, 212] on div "****" at bounding box center [770, 224] width 284 height 86
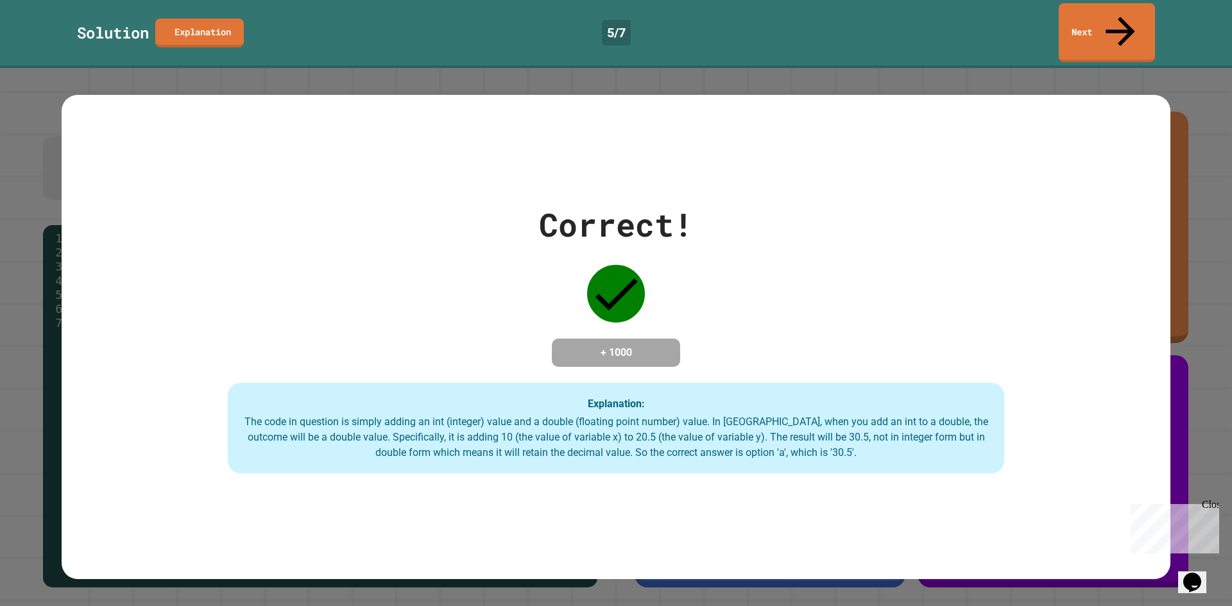
click at [690, 224] on div "Correct! + 1000 Explanation: The code in question is simply adding an int (inte…" at bounding box center [616, 337] width 1108 height 273
click at [1105, 14] on link "Next" at bounding box center [1107, 31] width 90 height 62
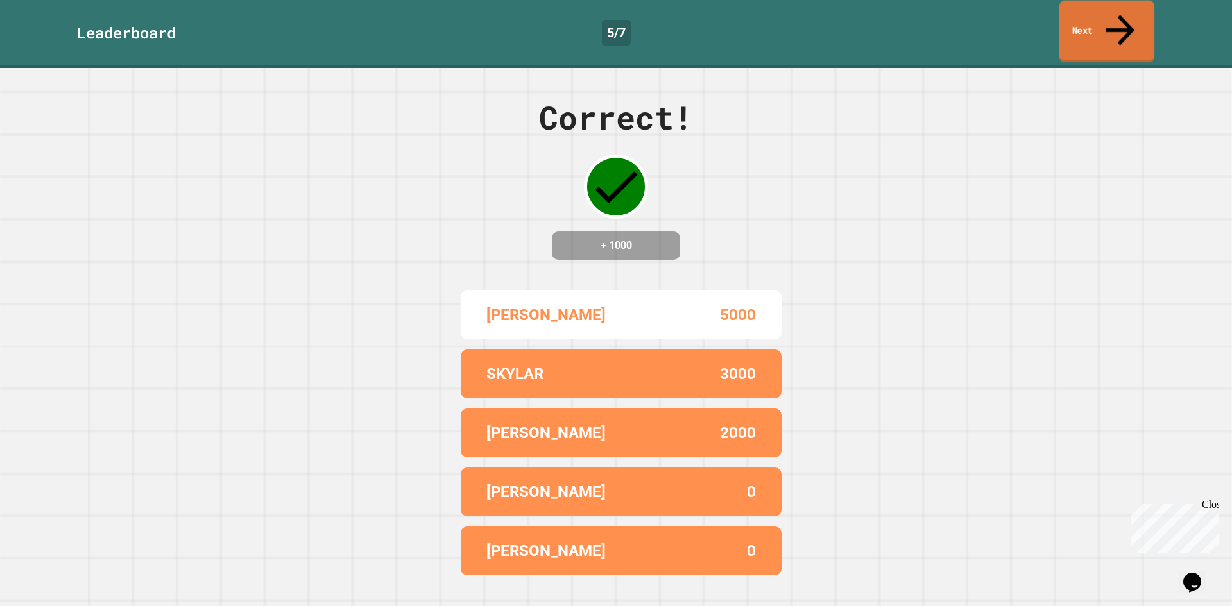
click at [1074, 6] on link "Next" at bounding box center [1106, 32] width 95 height 62
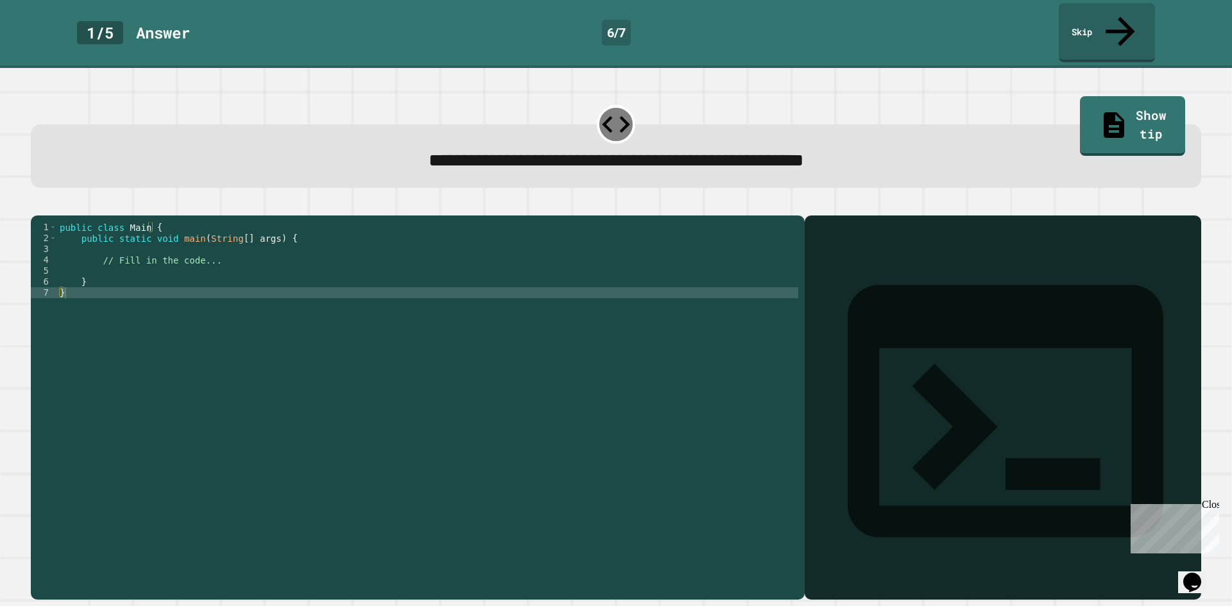
click at [432, 278] on div "public class Main { public static void main ( String [ ] args ) { // Fill in th…" at bounding box center [427, 407] width 741 height 371
click at [411, 268] on div "public class Main { public static void main ( String [ ] args ) { // Fill in th…" at bounding box center [427, 407] width 741 height 371
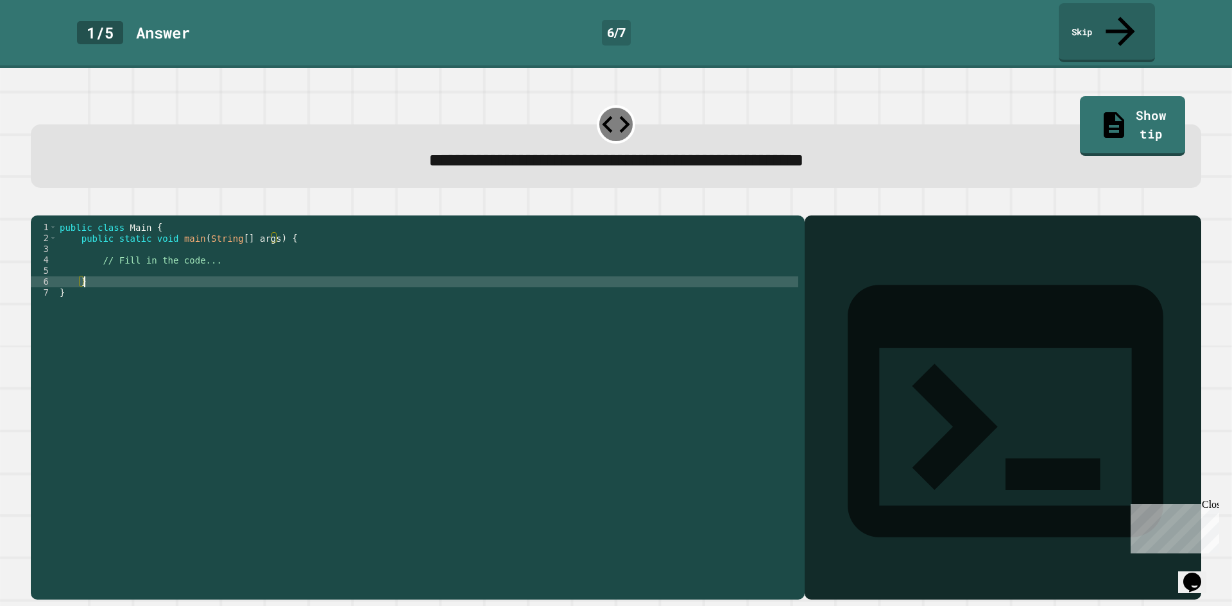
click at [396, 257] on div "public class Main { public static void main ( String [ ] args ) { // Fill in th…" at bounding box center [427, 407] width 741 height 371
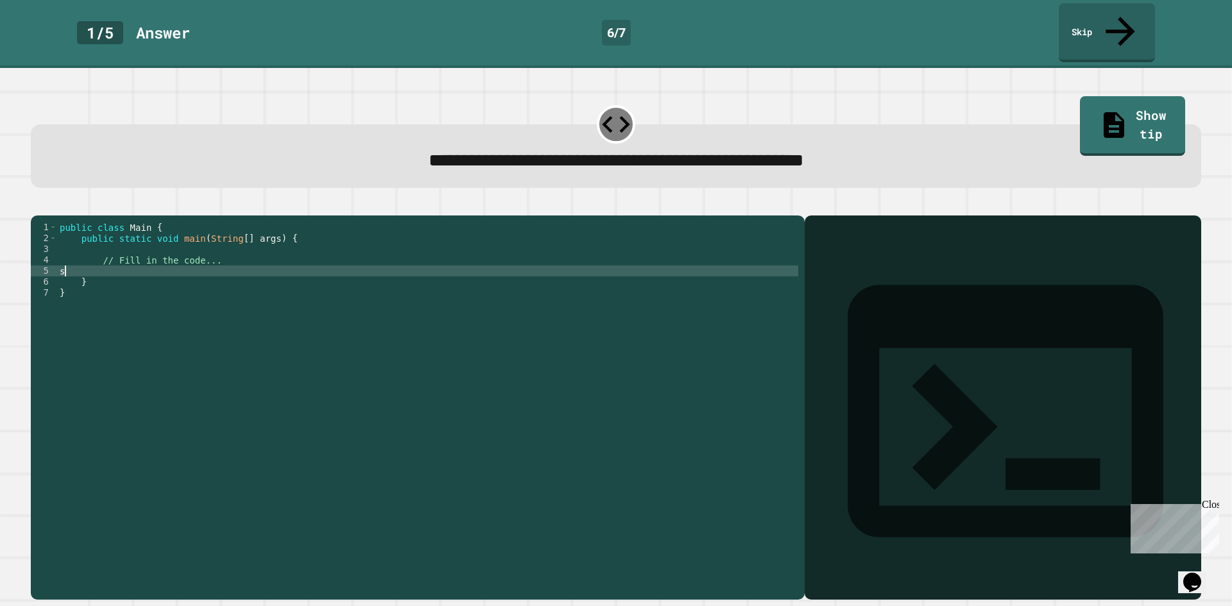
type textarea "*"
click at [37, 205] on icon "button" at bounding box center [37, 205] width 0 height 0
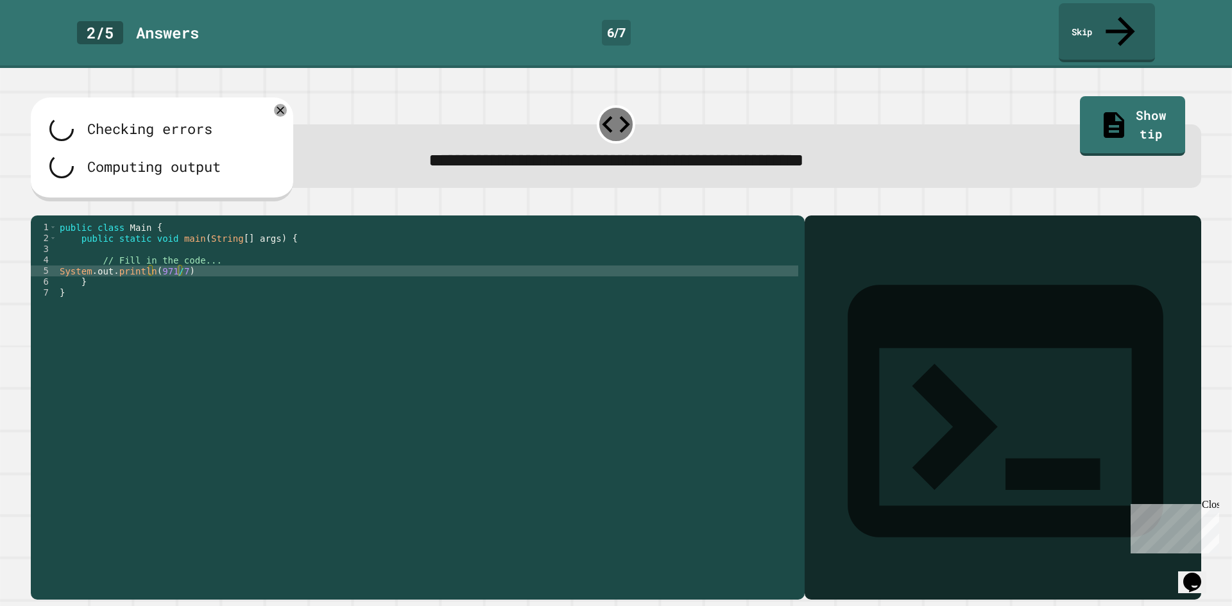
click at [210, 264] on div "public class Main { public static void main ( String [ ] args ) { // Fill in th…" at bounding box center [427, 407] width 741 height 371
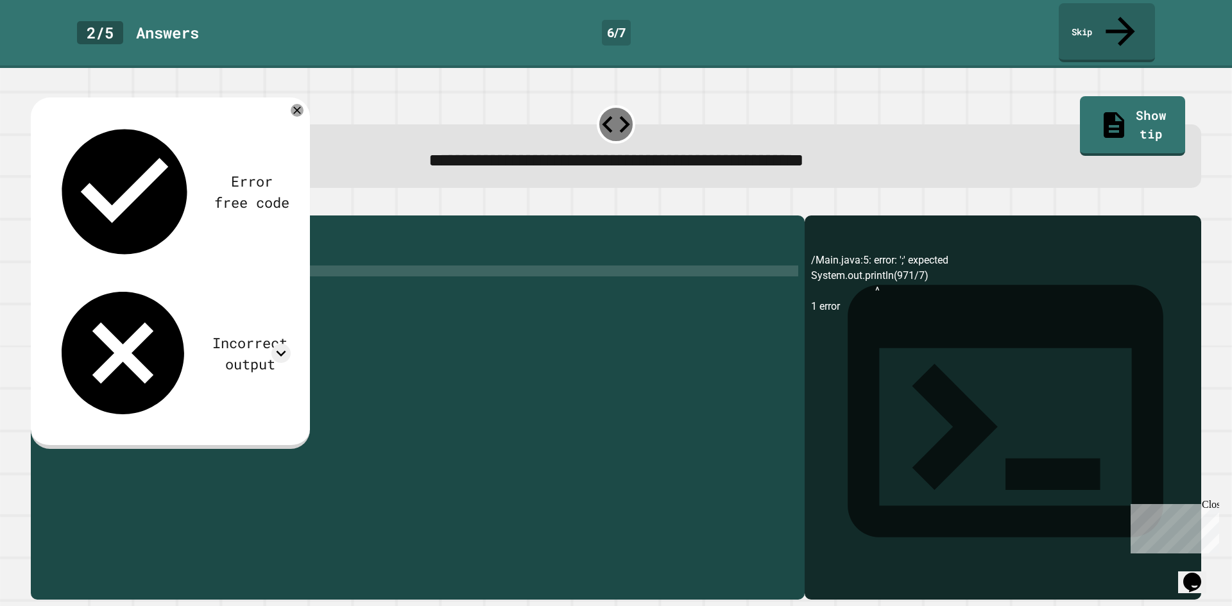
scroll to position [0, 8]
click at [37, 205] on icon "button" at bounding box center [37, 205] width 0 height 0
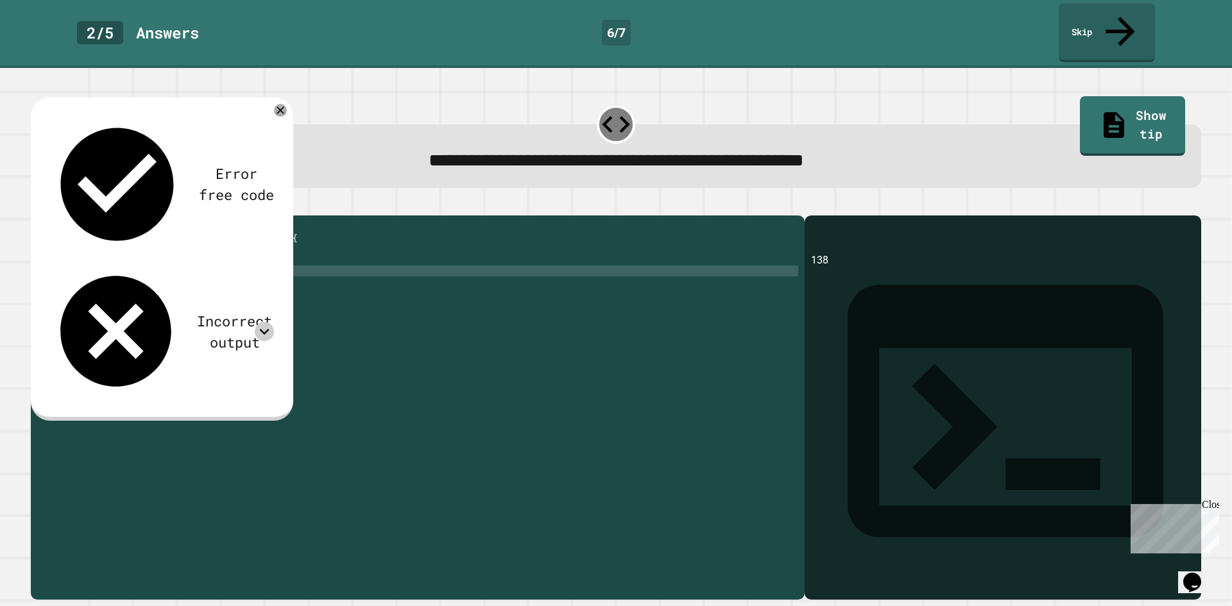
click at [270, 322] on icon at bounding box center [264, 331] width 19 height 19
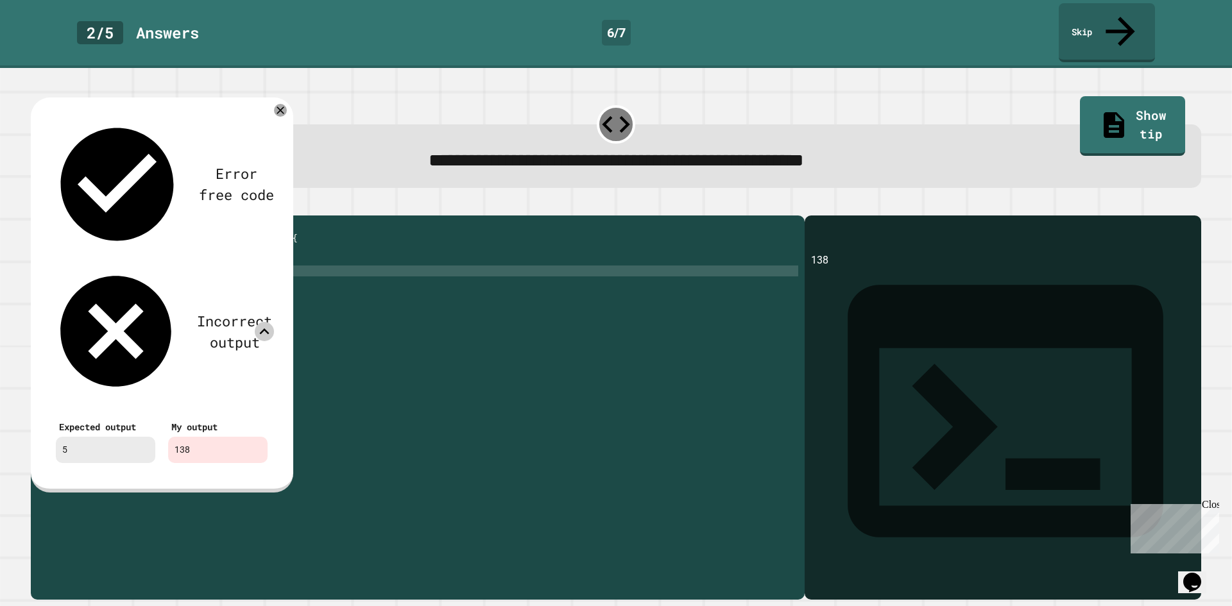
click at [270, 322] on icon at bounding box center [264, 331] width 19 height 19
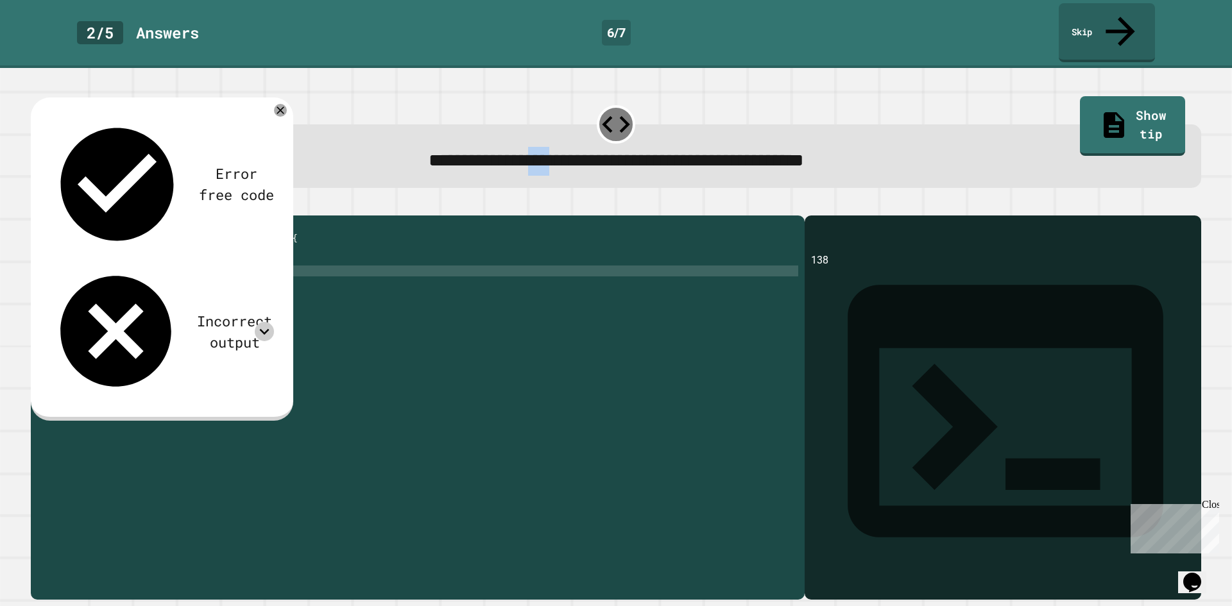
drag, startPoint x: 464, startPoint y: 141, endPoint x: 398, endPoint y: 209, distance: 95.2
click at [505, 151] on span "**********" at bounding box center [615, 160] width 375 height 18
click at [172, 258] on div "public class Main { public static void main ( String [ ] args ) { // Fill in th…" at bounding box center [427, 407] width 741 height 371
type textarea "**********"
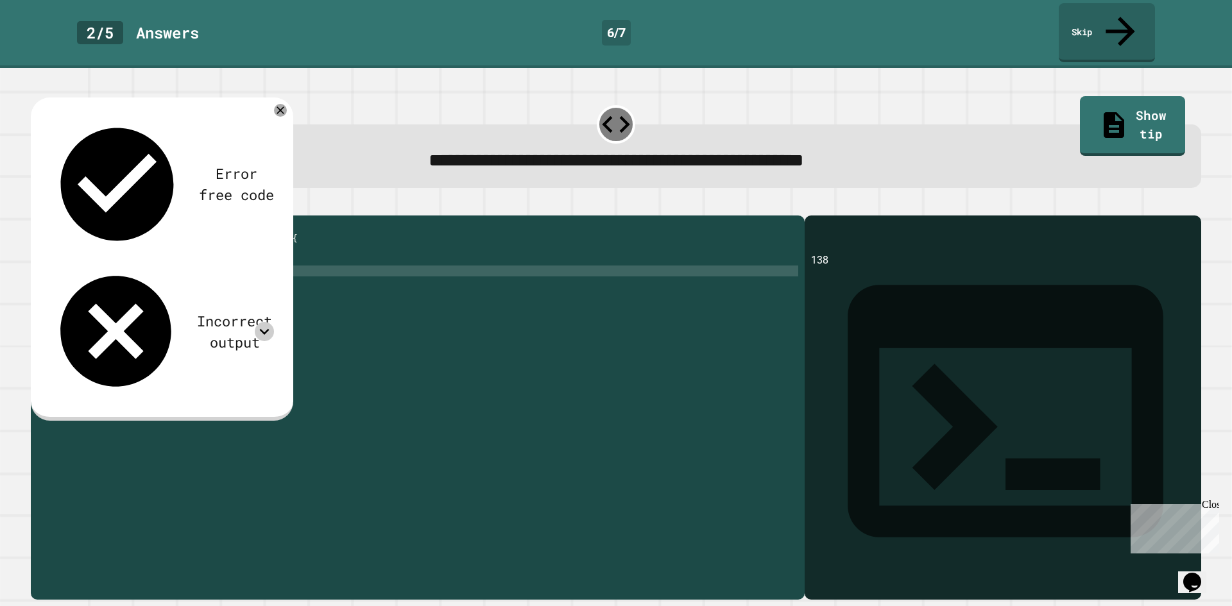
click at [37, 205] on icon "button" at bounding box center [37, 205] width 0 height 0
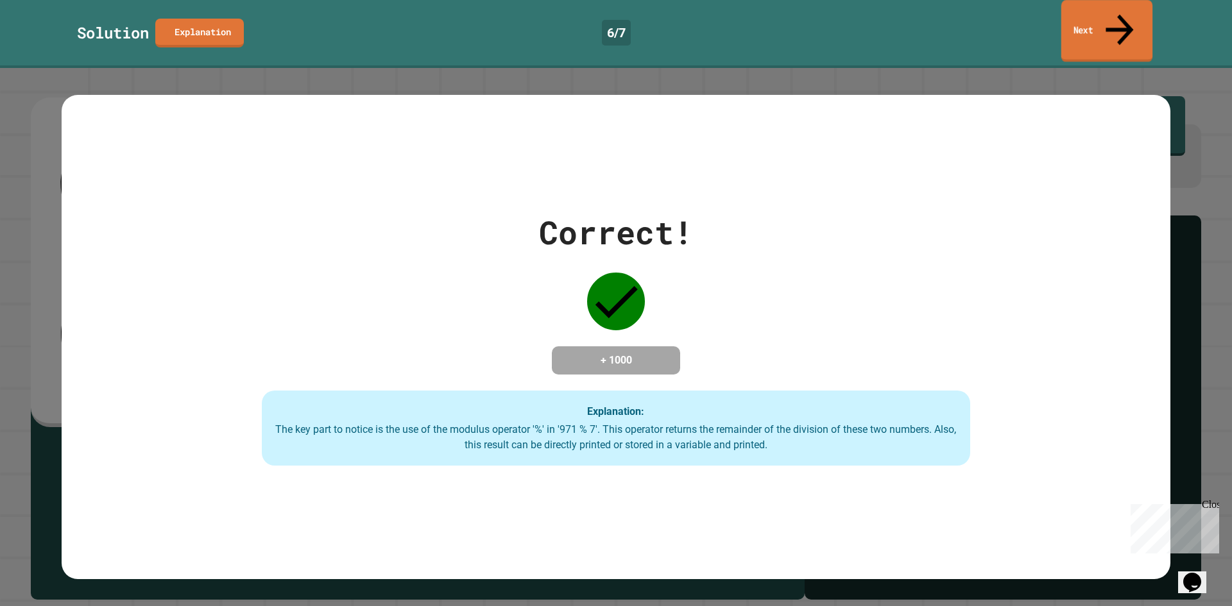
click at [1102, 15] on link "Next" at bounding box center [1106, 31] width 91 height 62
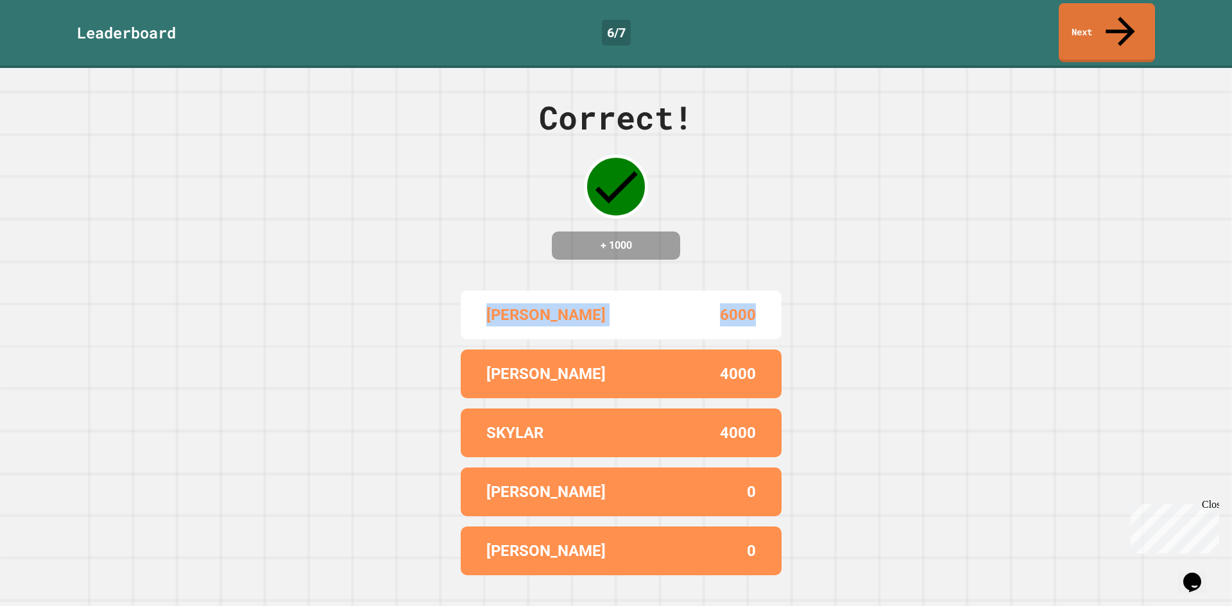
drag, startPoint x: 755, startPoint y: 294, endPoint x: 312, endPoint y: 237, distance: 446.2
click at [312, 237] on div "Correct! + 1000 JOSUE 6000 GWEN 4000 SKYLAR 4000 AIDEN 0 JOSH 0" at bounding box center [616, 337] width 1232 height 538
click at [1112, 19] on link "Next" at bounding box center [1106, 32] width 95 height 62
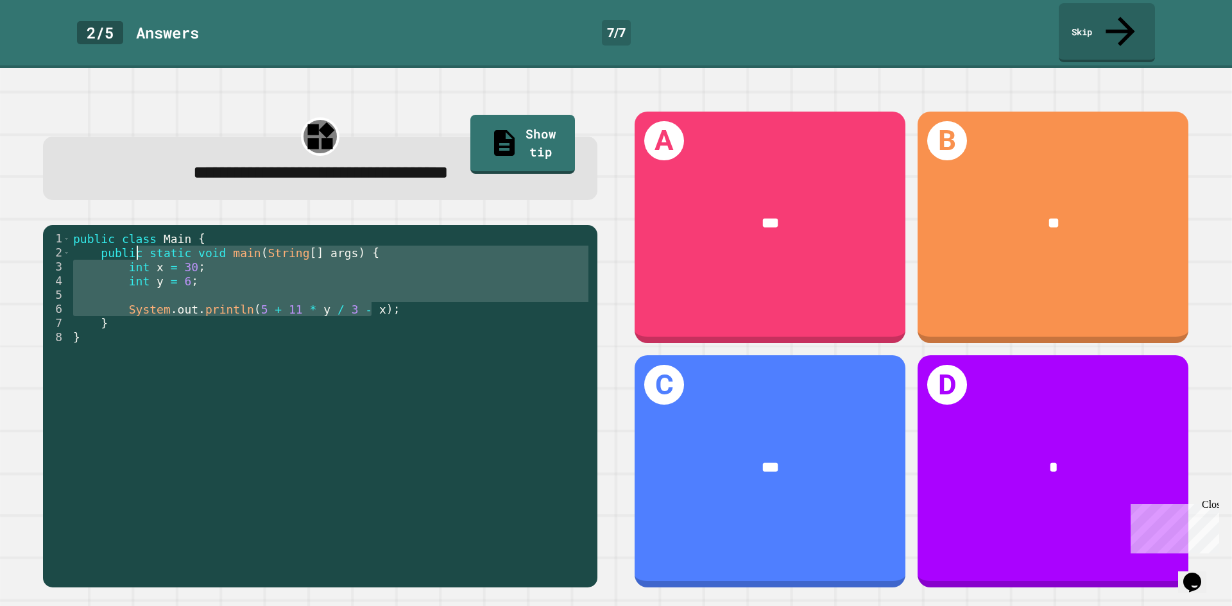
drag, startPoint x: 424, startPoint y: 278, endPoint x: 139, endPoint y: 224, distance: 289.7
click at [139, 232] on div "public class Main { public static void main ( String [ ] args ) { int x = 30 ; …" at bounding box center [331, 415] width 520 height 367
click at [139, 232] on div "public class Main { public static void main ( String [ ] args ) { int x = 30 ; …" at bounding box center [331, 401] width 520 height 339
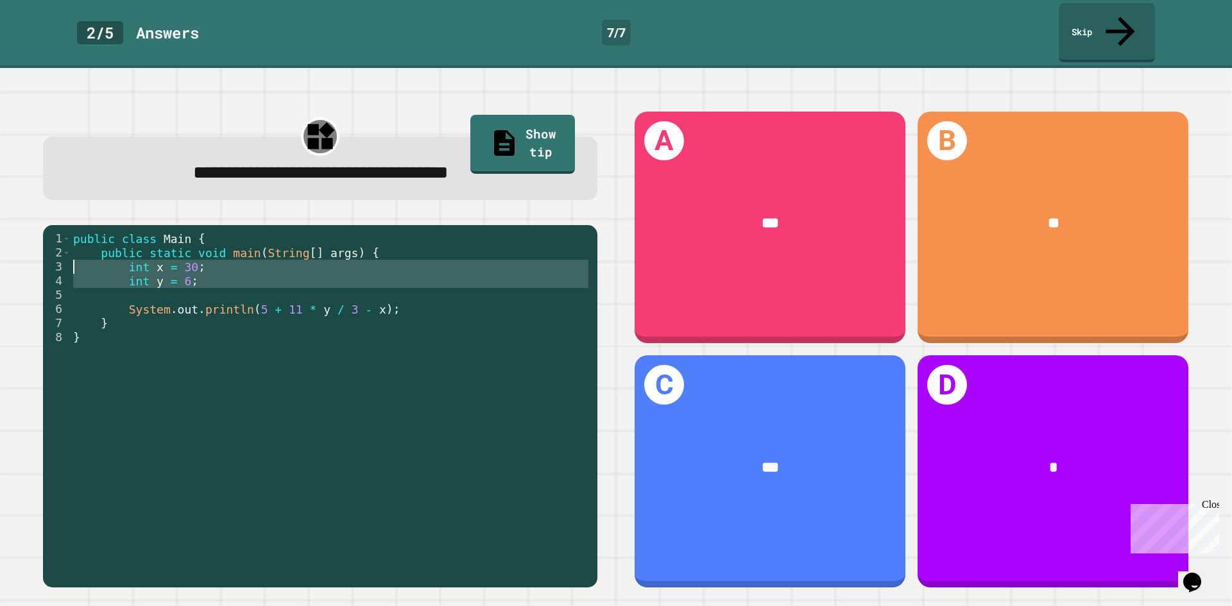
drag, startPoint x: 285, startPoint y: 266, endPoint x: 55, endPoint y: 237, distance: 232.1
click at [55, 237] on div "1 2 3 4 5 6 7 8 public class Main { public static void main ( String [ ] args )…" at bounding box center [317, 401] width 548 height 339
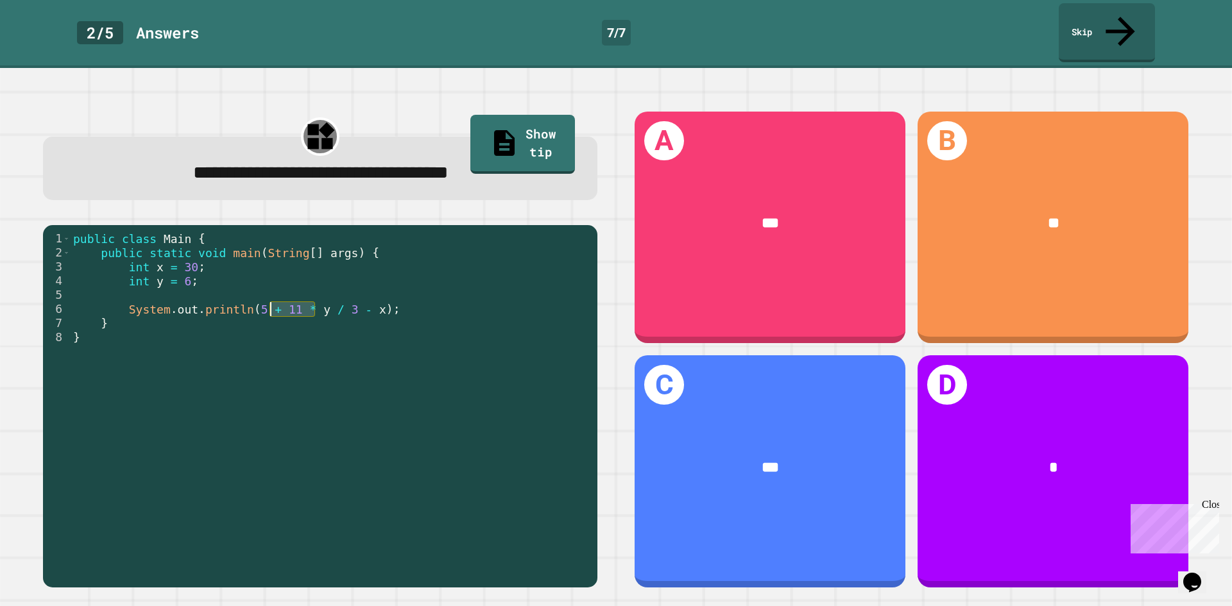
drag, startPoint x: 312, startPoint y: 282, endPoint x: 269, endPoint y: 282, distance: 43.0
click at [269, 282] on div "public class Main { public static void main ( String [ ] args ) { int x = 30 ; …" at bounding box center [331, 415] width 520 height 367
click at [298, 299] on div "public class Main { public static void main ( String [ ] args ) { int x = 30 ; …" at bounding box center [331, 415] width 520 height 367
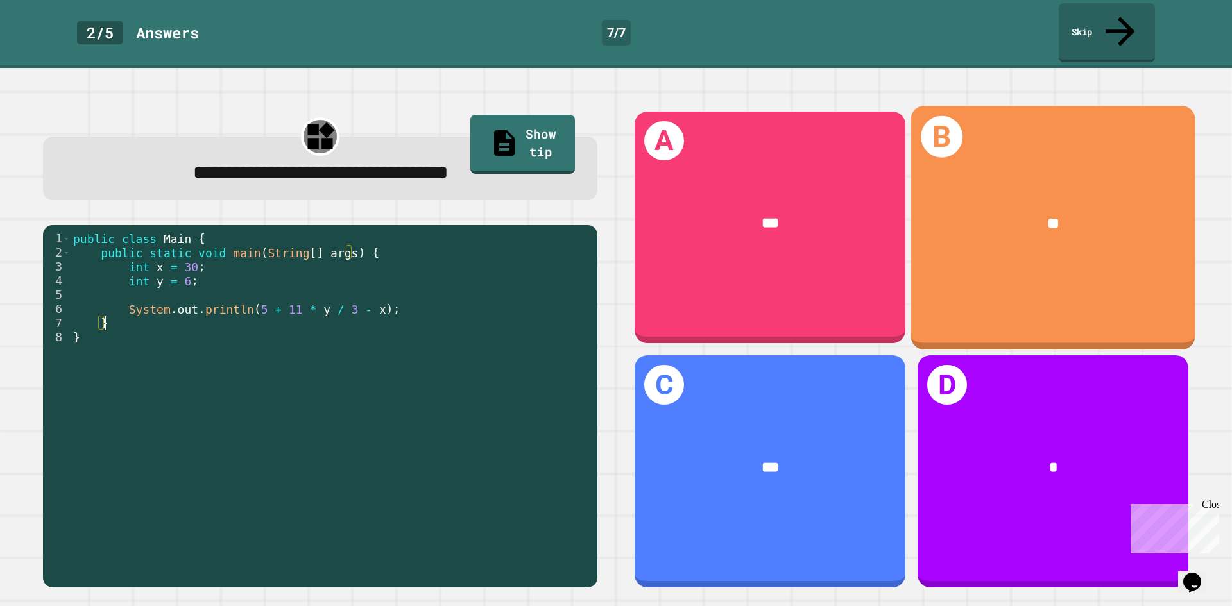
click at [1012, 221] on div "**" at bounding box center [1053, 224] width 284 height 86
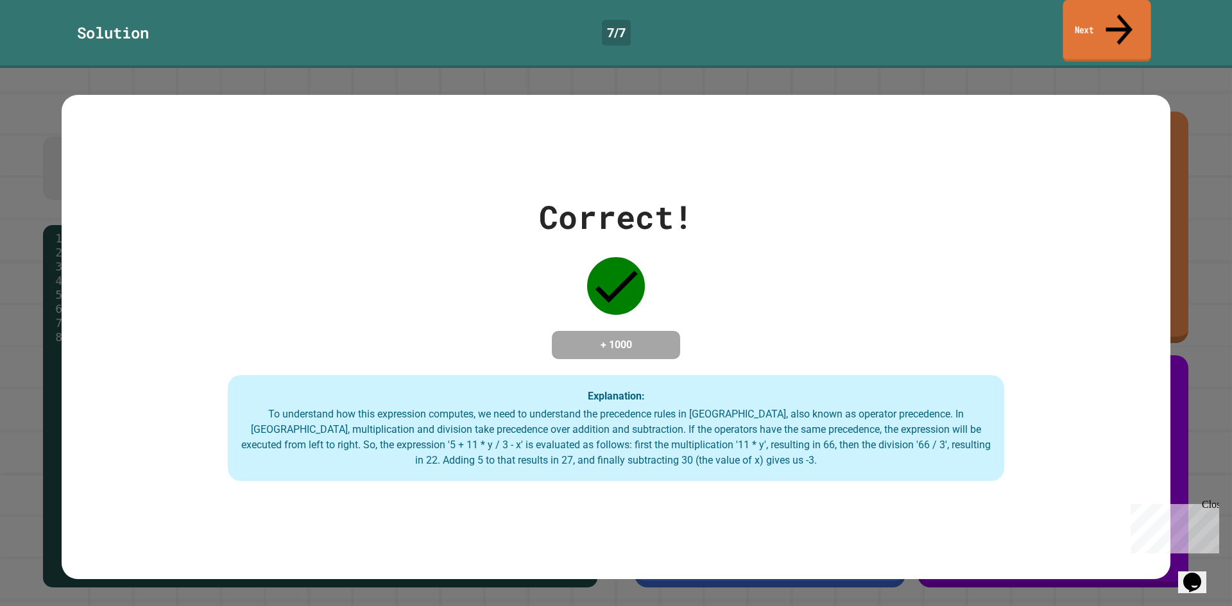
click at [1116, 12] on icon at bounding box center [1119, 29] width 40 height 46
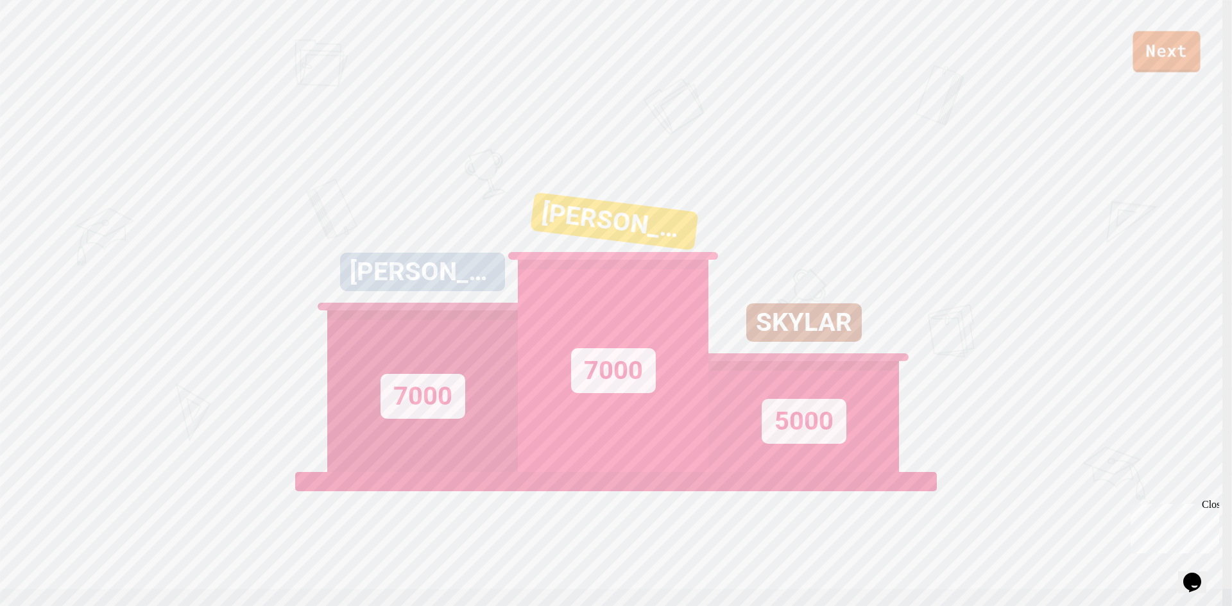
click at [1143, 49] on link "Next" at bounding box center [1165, 51] width 67 height 41
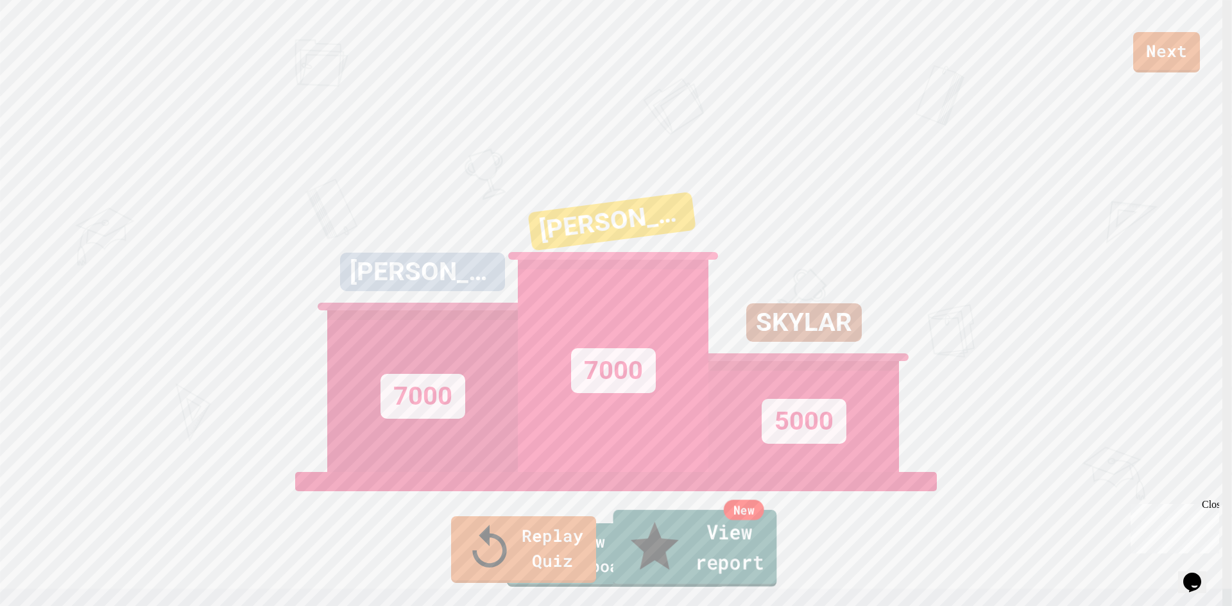
click at [770, 556] on link "New View report" at bounding box center [695, 548] width 164 height 77
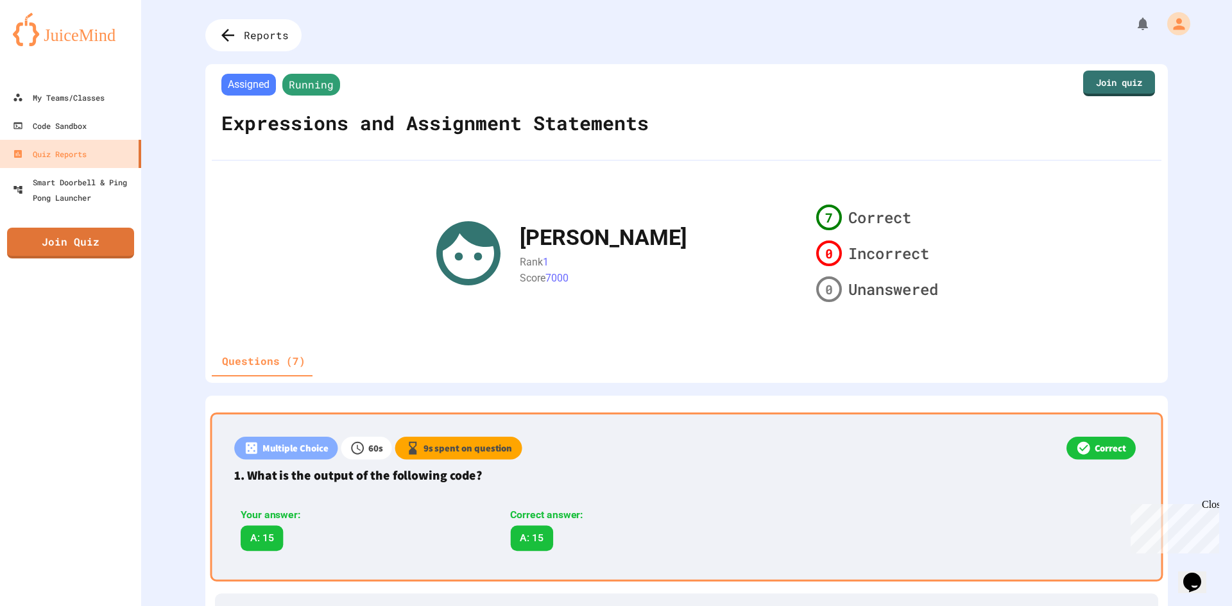
scroll to position [257, 0]
